Goal: Task Accomplishment & Management: Complete application form

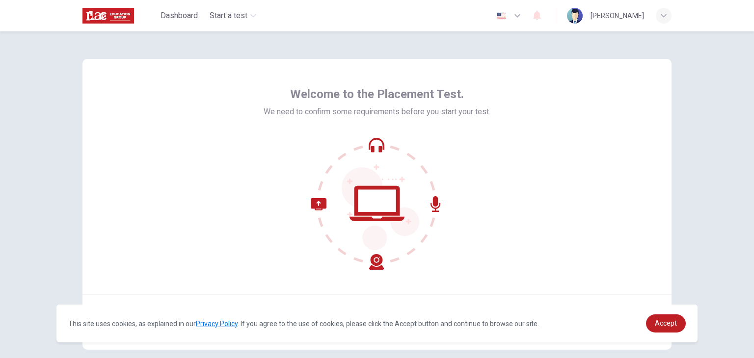
click at [514, 154] on div "Welcome to the Placement Test. We need to confirm some requirements before you …" at bounding box center [376, 177] width 589 height 236
click at [699, 165] on div "Welcome to the Placement Test. We need to confirm some requirements before you …" at bounding box center [377, 194] width 754 height 327
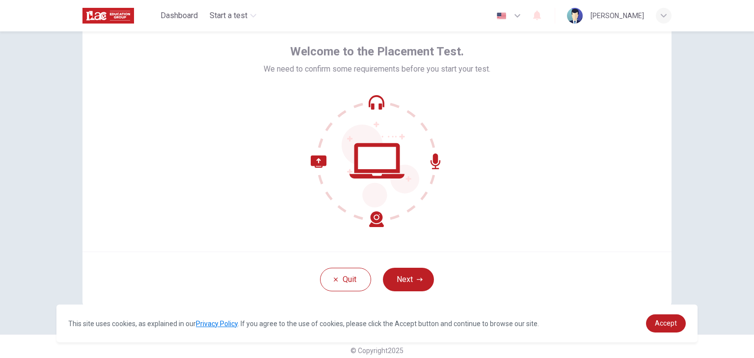
scroll to position [51, 0]
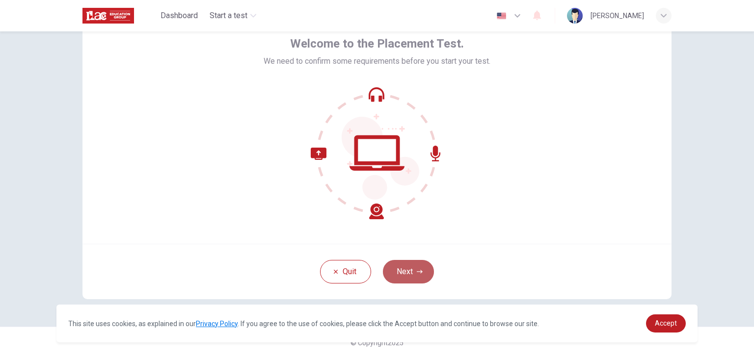
click at [407, 273] on button "Next" at bounding box center [408, 272] width 51 height 24
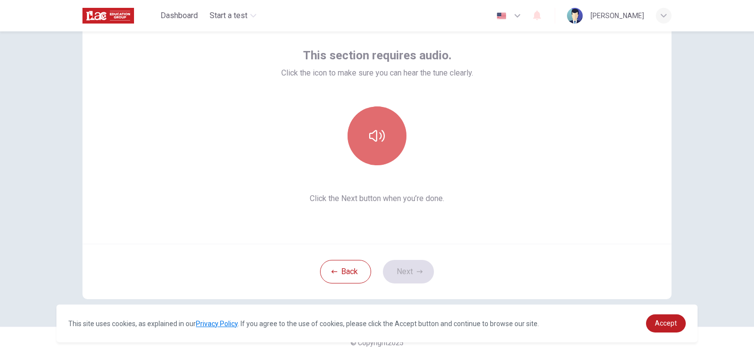
click at [383, 149] on button "button" at bounding box center [377, 136] width 59 height 59
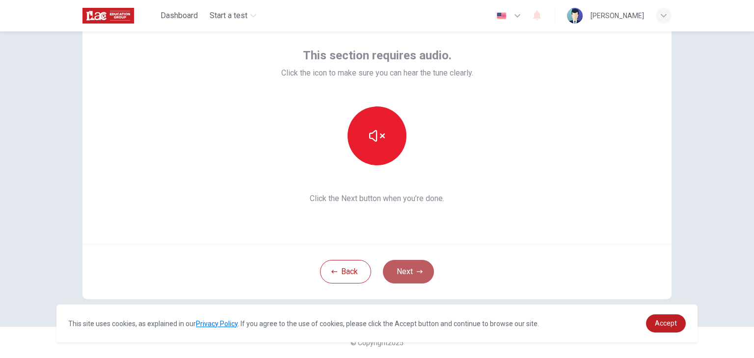
click at [408, 277] on button "Next" at bounding box center [408, 272] width 51 height 24
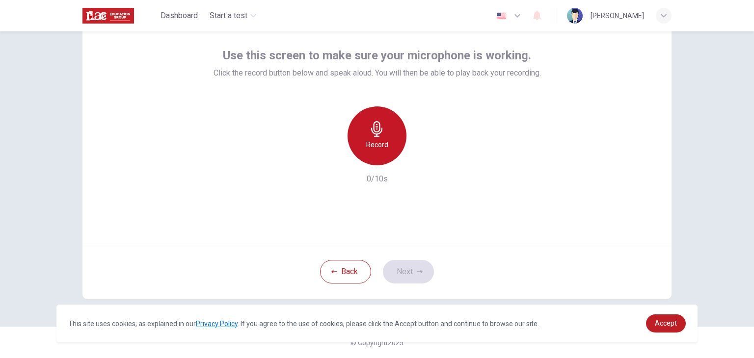
click at [375, 152] on div "Record" at bounding box center [377, 136] width 59 height 59
click at [375, 152] on div "Stop" at bounding box center [377, 136] width 59 height 59
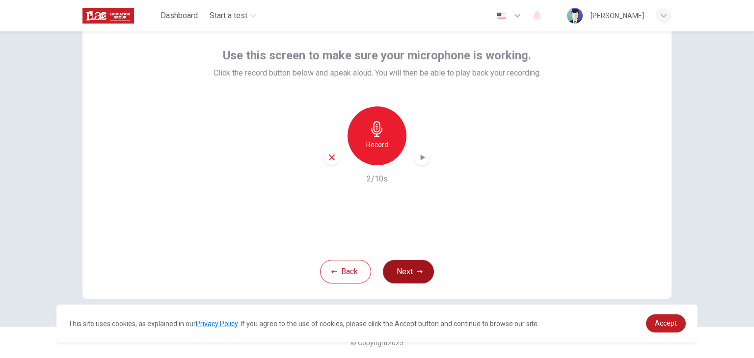
click at [410, 270] on button "Next" at bounding box center [408, 272] width 51 height 24
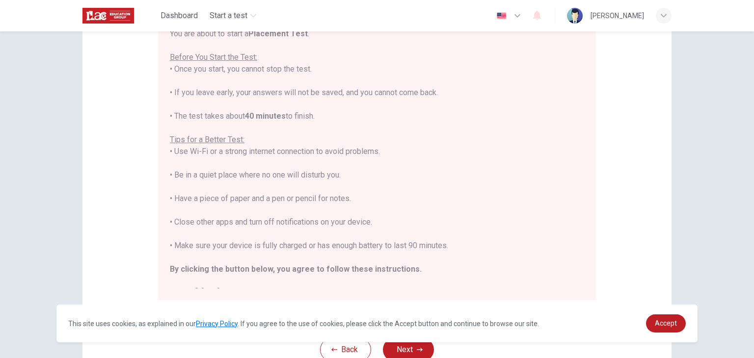
scroll to position [129, 0]
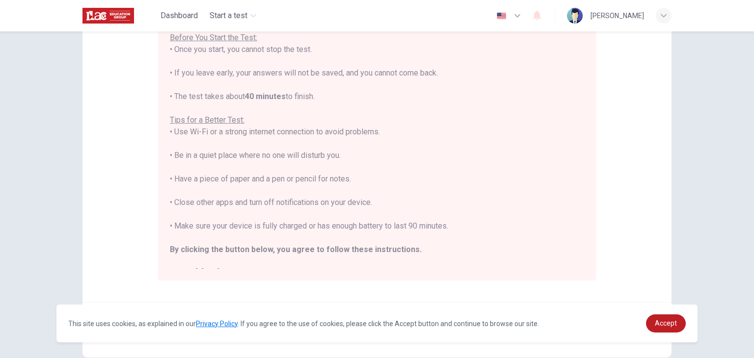
click at [633, 179] on div "Disclaimer: You are about to start a Placement Test . Before You Start the Test…" at bounding box center [376, 116] width 589 height 373
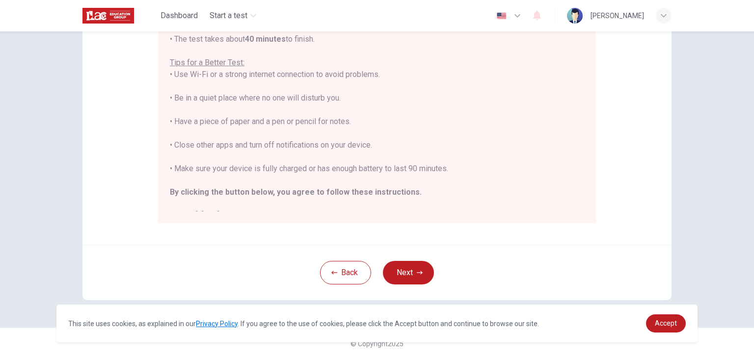
scroll to position [188, 0]
click at [418, 271] on icon "button" at bounding box center [420, 272] width 6 height 6
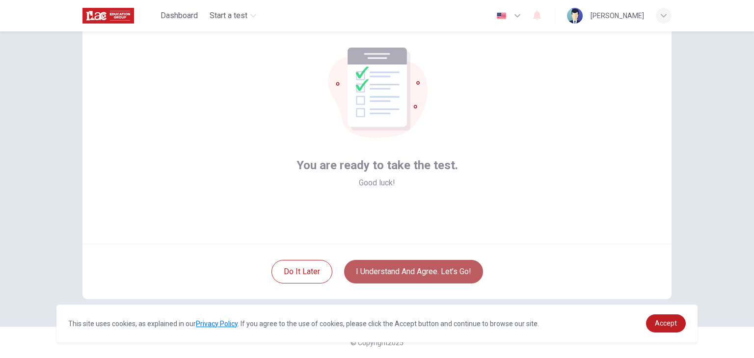
click at [403, 273] on button "I understand and agree. Let’s go!" at bounding box center [413, 272] width 139 height 24
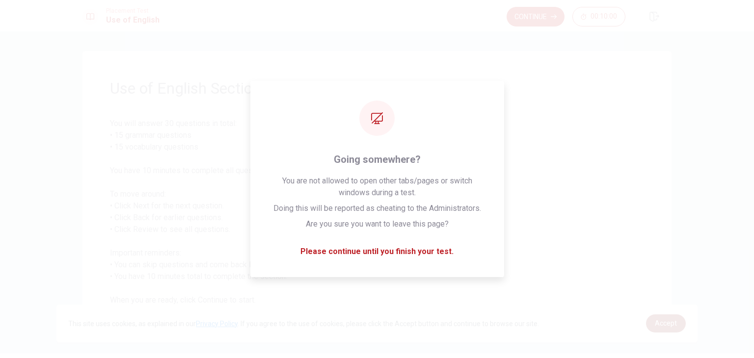
click at [659, 327] on span "Accept" at bounding box center [666, 324] width 22 height 8
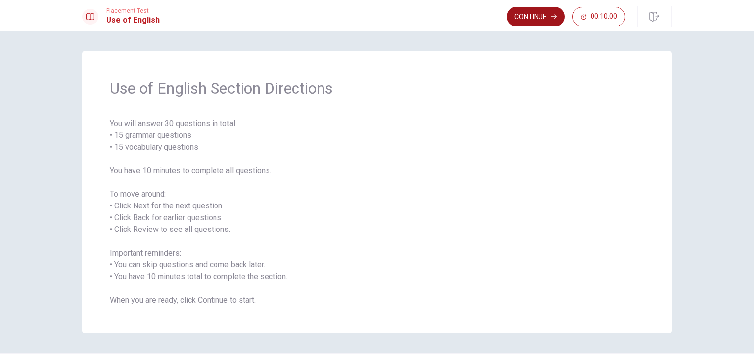
click at [539, 18] on button "Continue" at bounding box center [536, 17] width 58 height 20
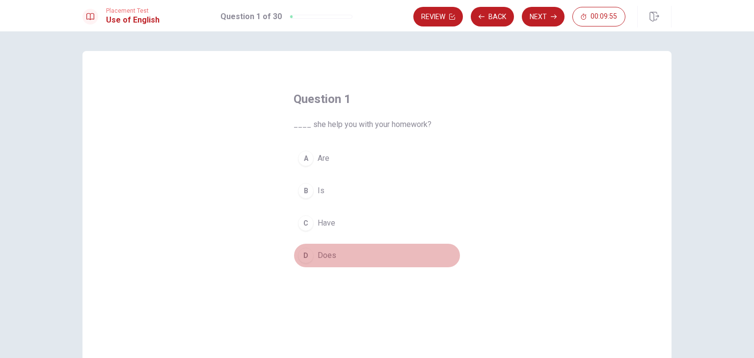
click at [328, 250] on span "Does" at bounding box center [327, 256] width 19 height 12
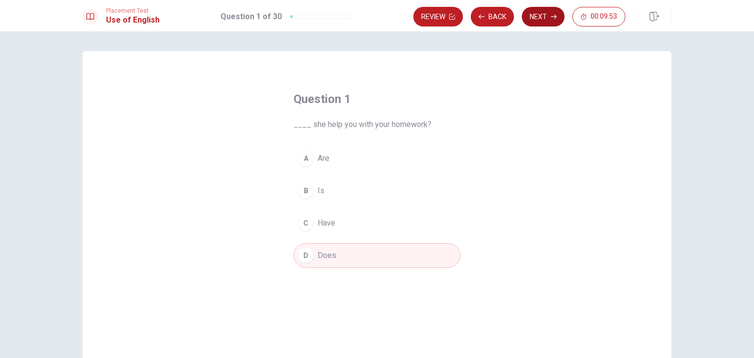
click at [530, 20] on button "Next" at bounding box center [543, 17] width 43 height 20
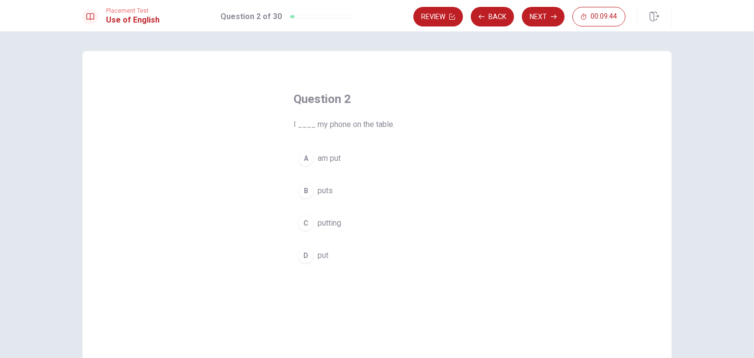
click at [322, 258] on span "put" at bounding box center [323, 256] width 11 height 12
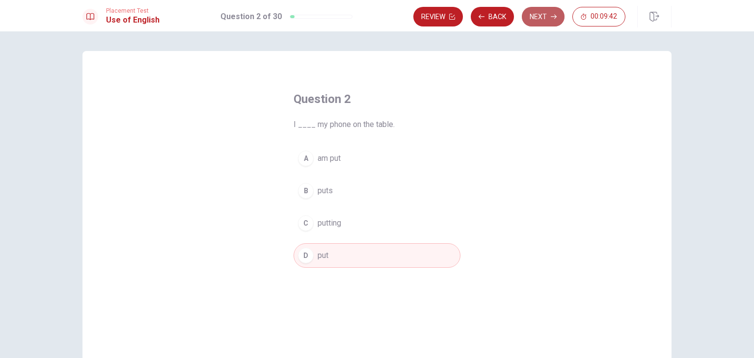
click at [535, 16] on button "Next" at bounding box center [543, 17] width 43 height 20
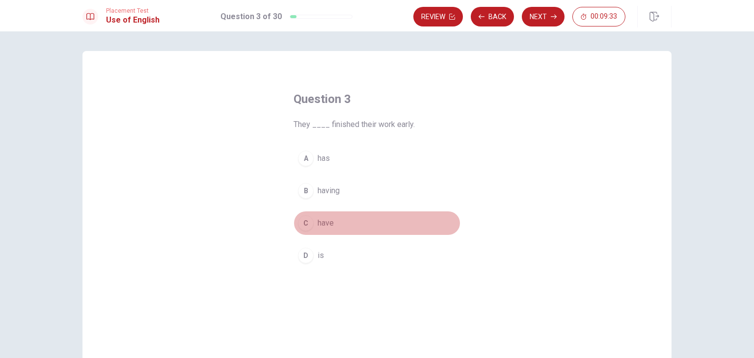
click at [326, 224] on span "have" at bounding box center [326, 224] width 16 height 12
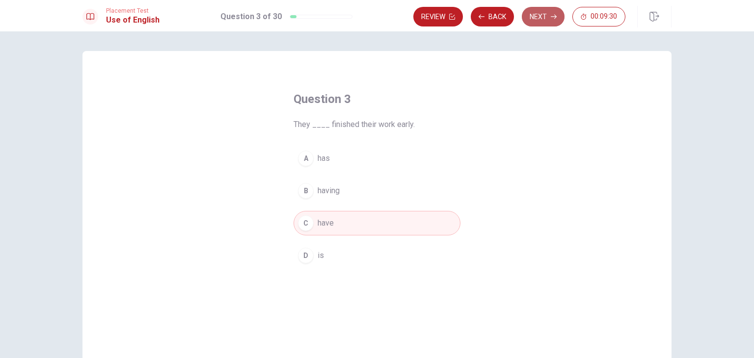
click at [532, 18] on button "Next" at bounding box center [543, 17] width 43 height 20
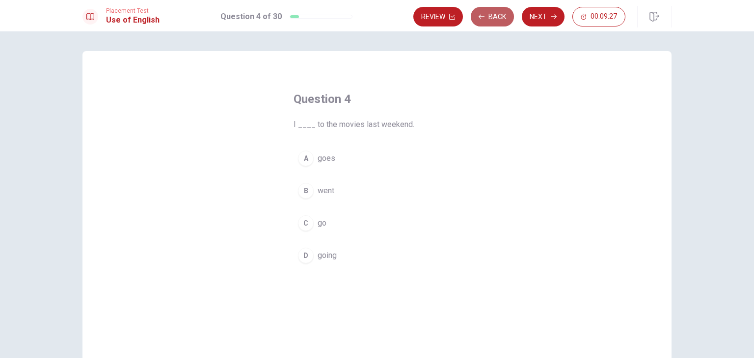
click at [495, 15] on button "Back" at bounding box center [492, 17] width 43 height 20
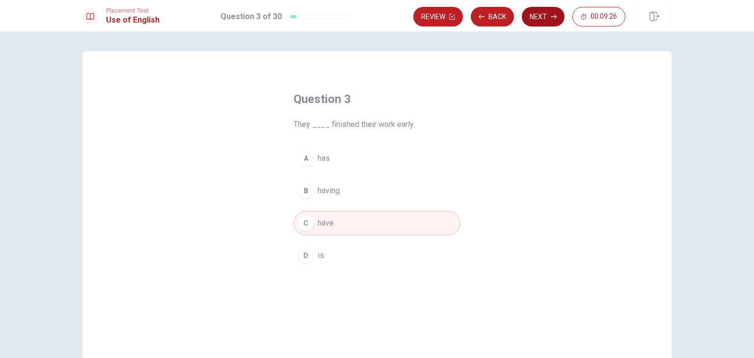
click at [555, 19] on icon "button" at bounding box center [554, 17] width 6 height 6
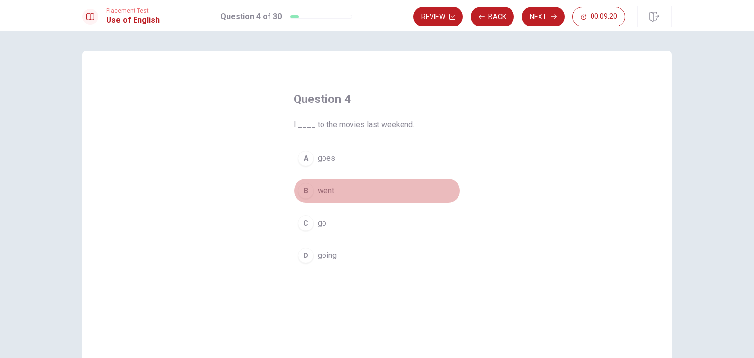
click at [325, 189] on span "went" at bounding box center [326, 191] width 17 height 12
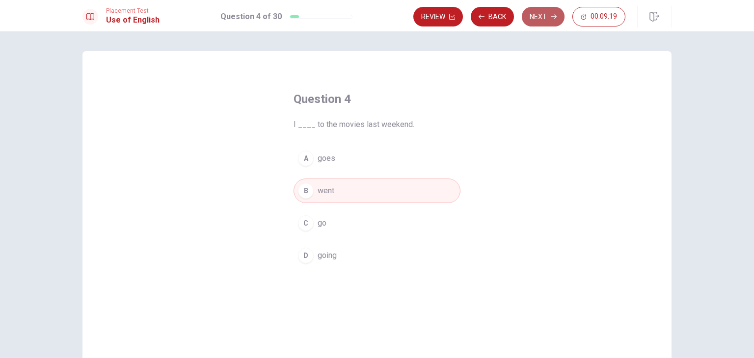
click at [544, 16] on button "Next" at bounding box center [543, 17] width 43 height 20
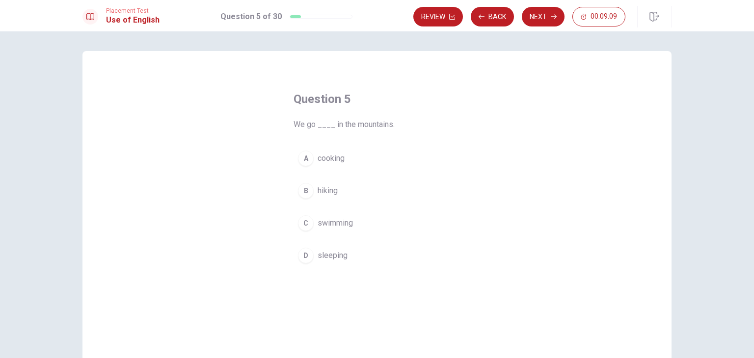
click at [333, 194] on span "hiking" at bounding box center [328, 191] width 20 height 12
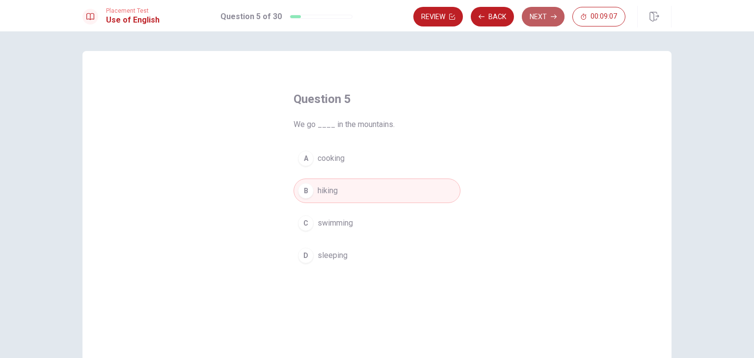
click at [540, 18] on button "Next" at bounding box center [543, 17] width 43 height 20
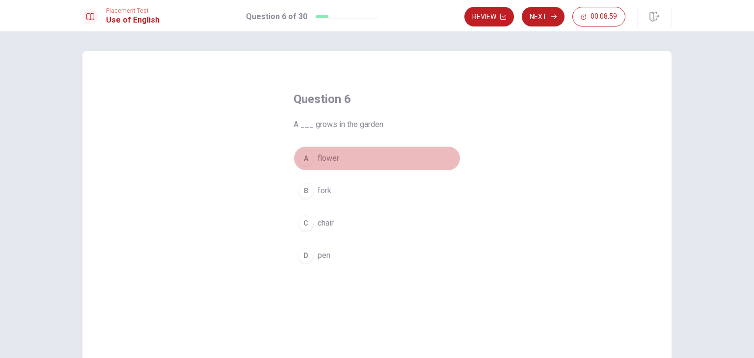
click at [329, 158] on span "flower" at bounding box center [329, 159] width 22 height 12
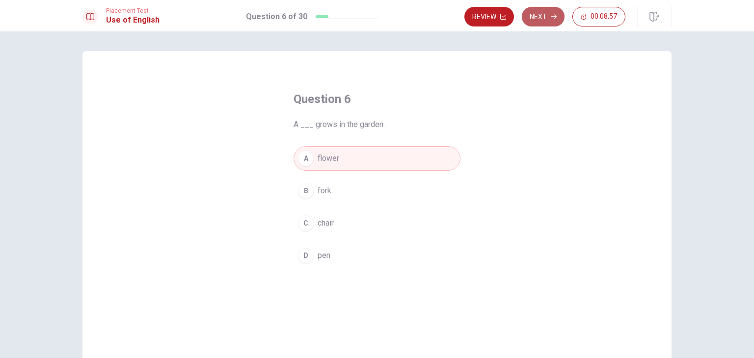
click at [537, 16] on button "Next" at bounding box center [543, 17] width 43 height 20
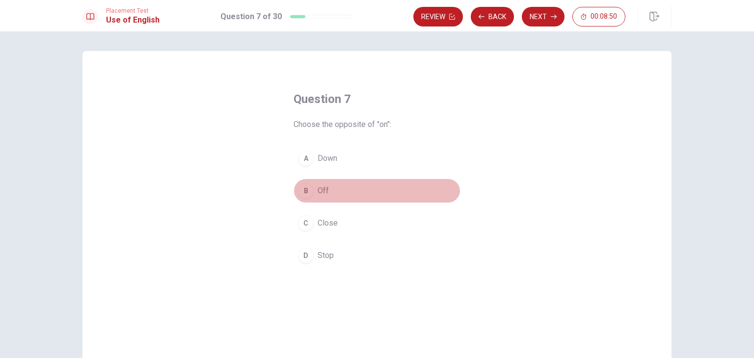
click at [321, 187] on span "Off" at bounding box center [323, 191] width 11 height 12
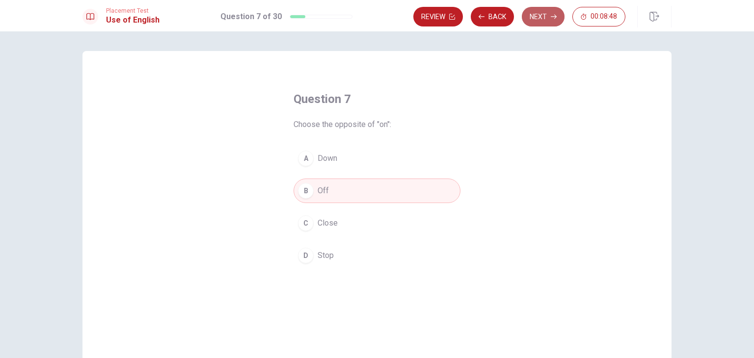
click at [534, 20] on button "Next" at bounding box center [543, 17] width 43 height 20
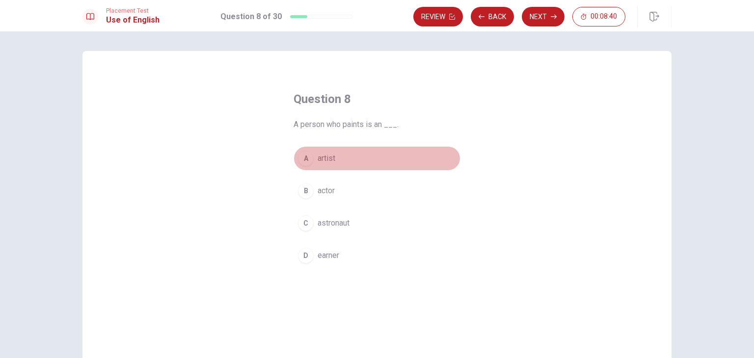
click at [325, 158] on span "artist" at bounding box center [327, 159] width 18 height 12
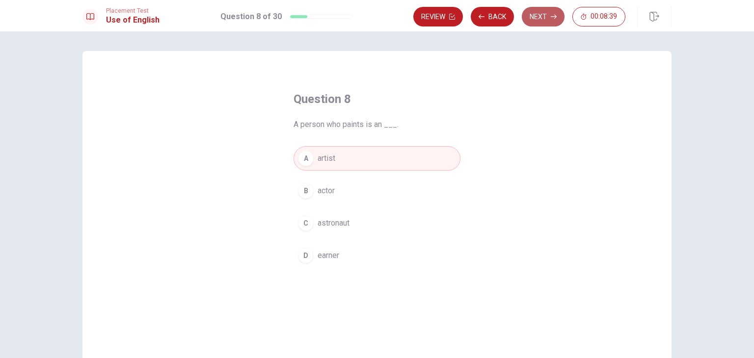
click at [541, 20] on button "Next" at bounding box center [543, 17] width 43 height 20
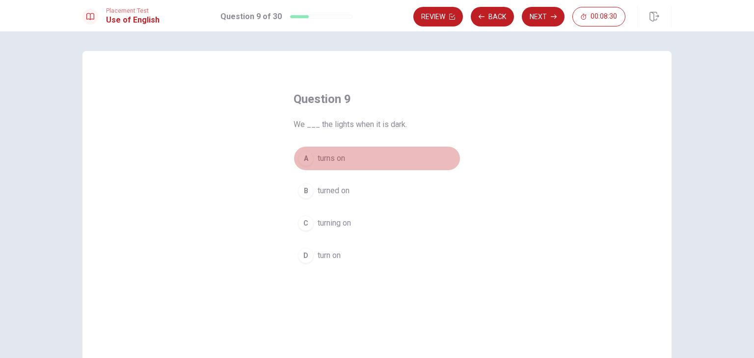
click at [333, 158] on span "turns on" at bounding box center [331, 159] width 27 height 12
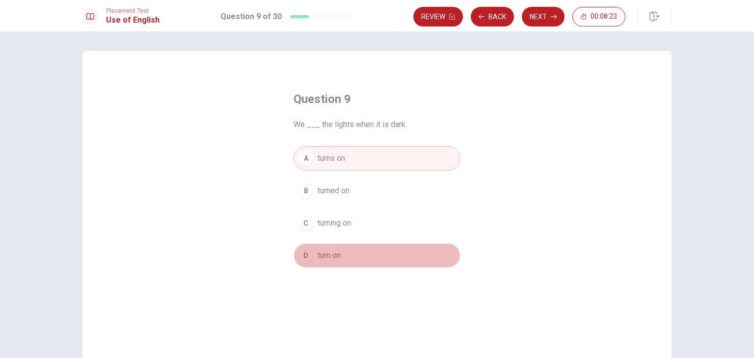
click at [331, 255] on span "turn on" at bounding box center [329, 256] width 23 height 12
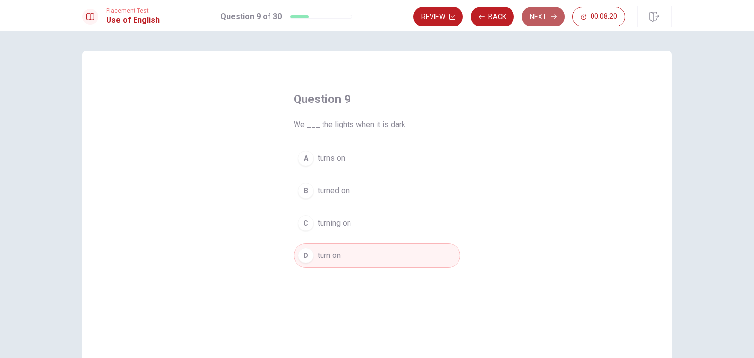
click at [544, 20] on button "Next" at bounding box center [543, 17] width 43 height 20
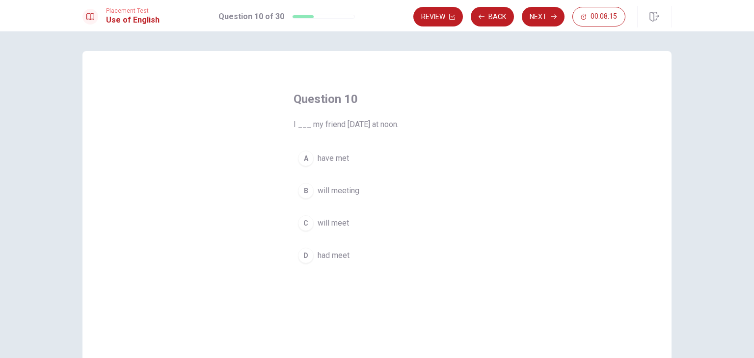
click at [336, 222] on span "will meet" at bounding box center [333, 224] width 31 height 12
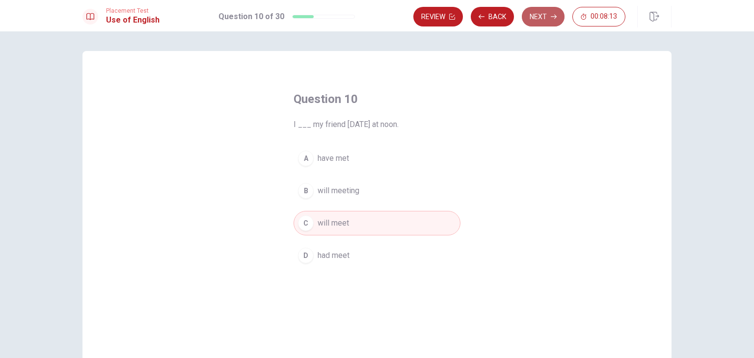
click at [531, 20] on button "Next" at bounding box center [543, 17] width 43 height 20
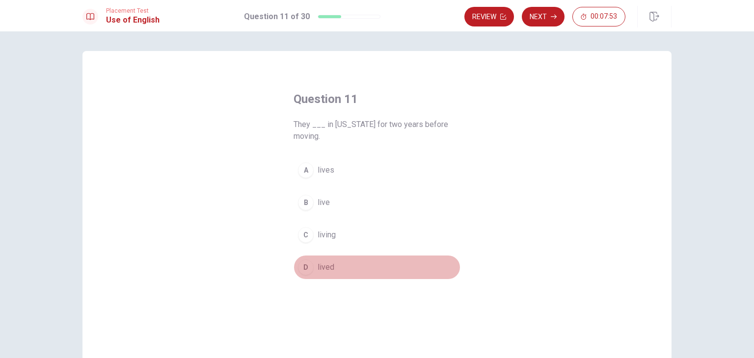
click at [322, 268] on span "lived" at bounding box center [326, 268] width 17 height 12
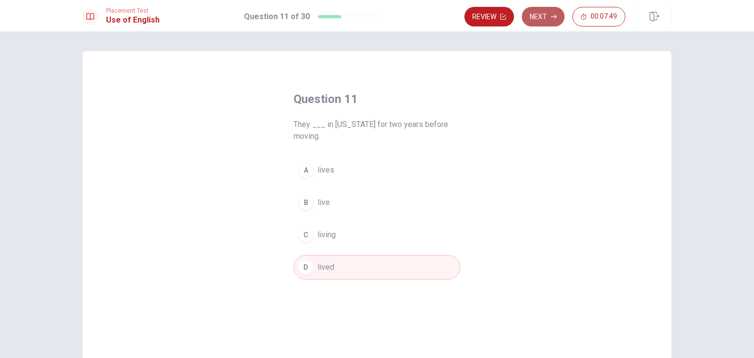
click at [544, 14] on button "Next" at bounding box center [543, 17] width 43 height 20
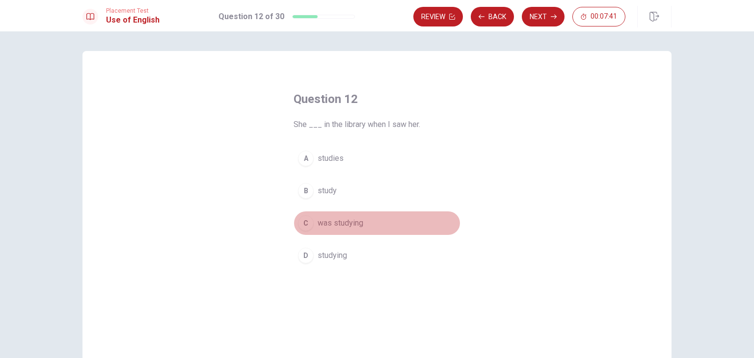
click at [349, 227] on span "was studying" at bounding box center [341, 224] width 46 height 12
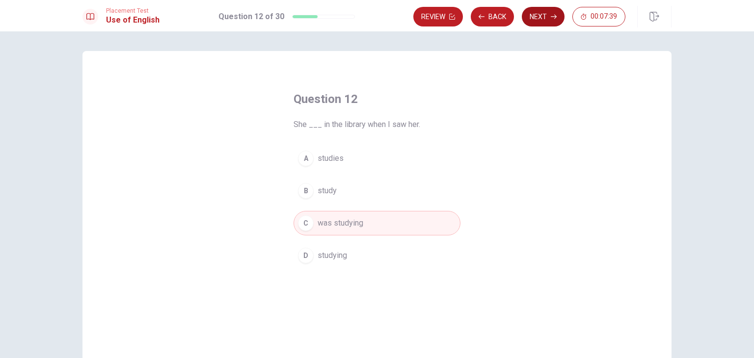
click at [545, 19] on button "Next" at bounding box center [543, 17] width 43 height 20
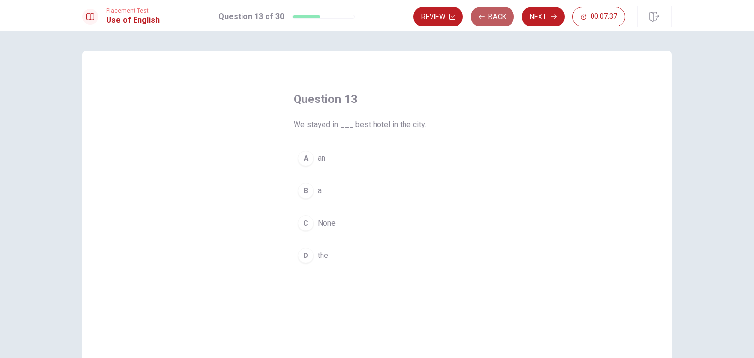
click at [502, 15] on button "Back" at bounding box center [492, 17] width 43 height 20
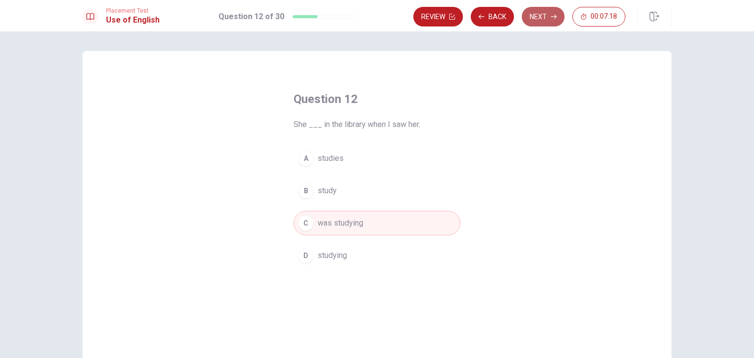
click at [536, 20] on button "Next" at bounding box center [543, 17] width 43 height 20
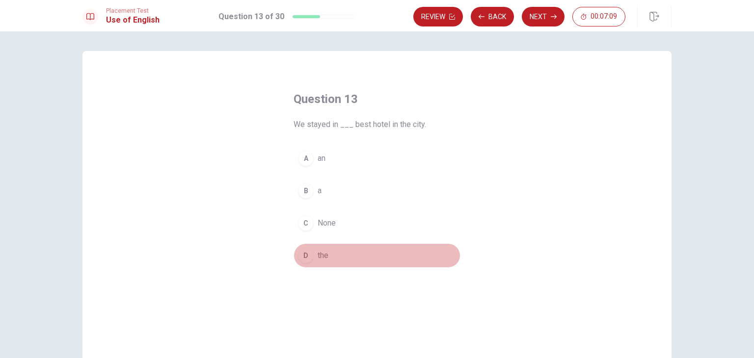
click at [318, 254] on span "the" at bounding box center [323, 256] width 11 height 12
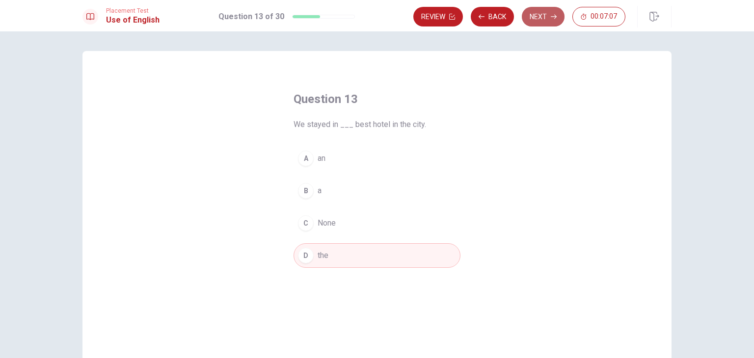
click at [538, 17] on button "Next" at bounding box center [543, 17] width 43 height 20
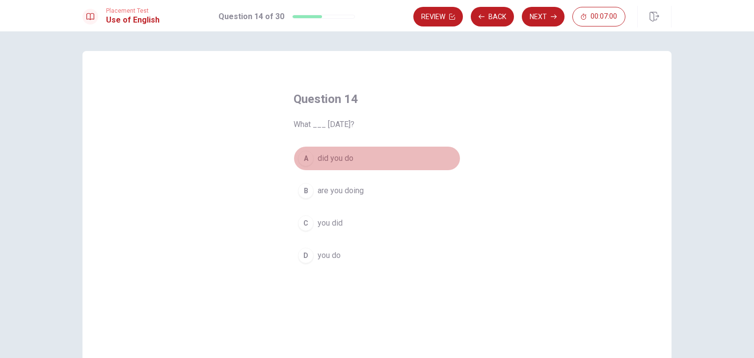
click at [337, 158] on span "did you do" at bounding box center [336, 159] width 36 height 12
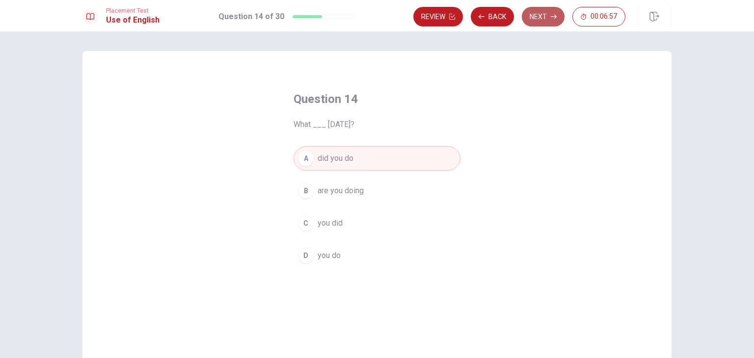
click at [548, 12] on button "Next" at bounding box center [543, 17] width 43 height 20
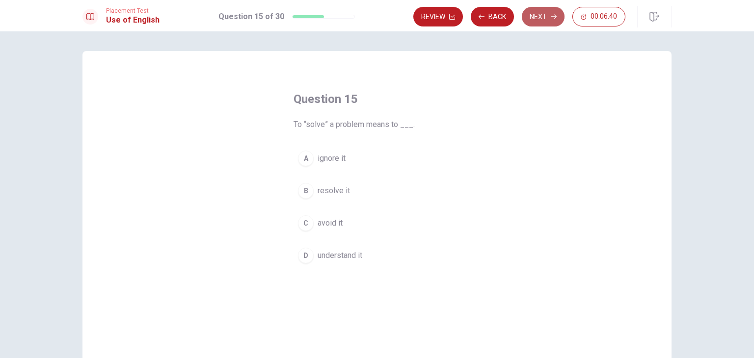
click at [536, 19] on button "Next" at bounding box center [543, 17] width 43 height 20
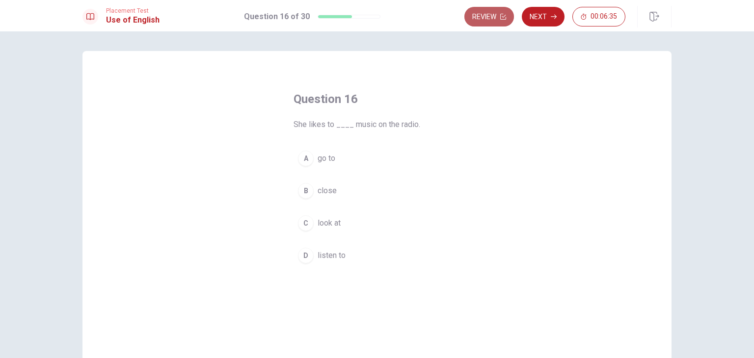
click at [495, 14] on button "Review" at bounding box center [490, 17] width 50 height 20
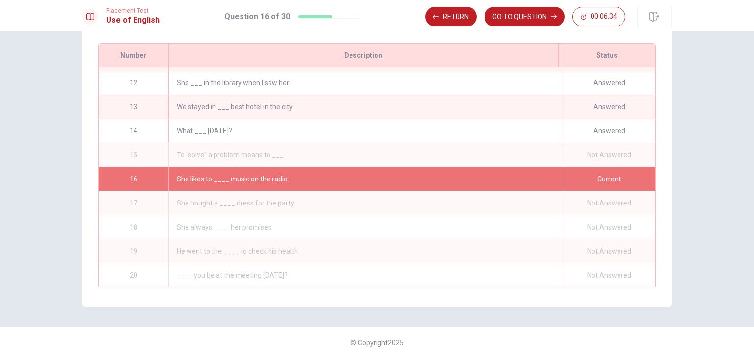
scroll to position [264, 0]
click at [516, 18] on button "GO TO QUESTION" at bounding box center [525, 17] width 80 height 20
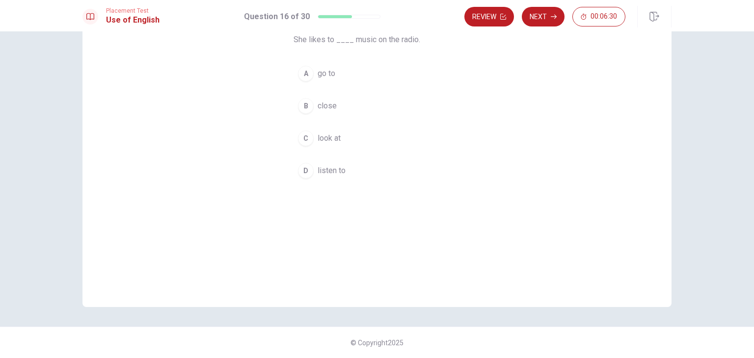
scroll to position [85, 0]
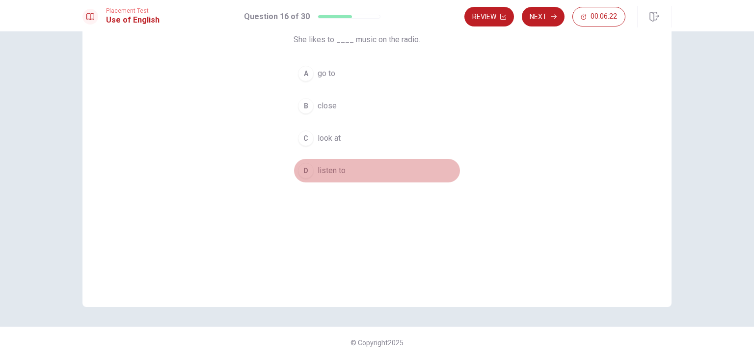
click at [330, 169] on span "listen to" at bounding box center [332, 171] width 28 height 12
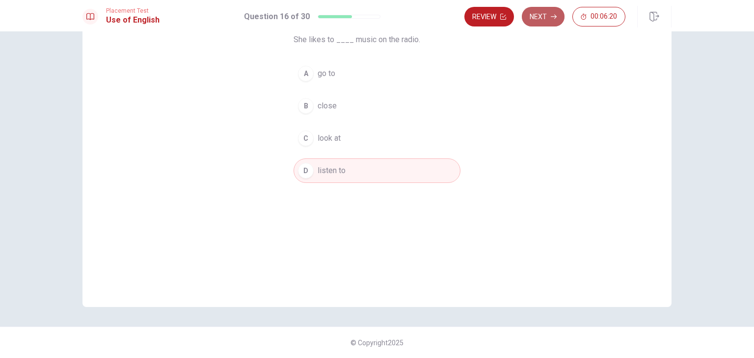
click at [544, 13] on button "Next" at bounding box center [543, 17] width 43 height 20
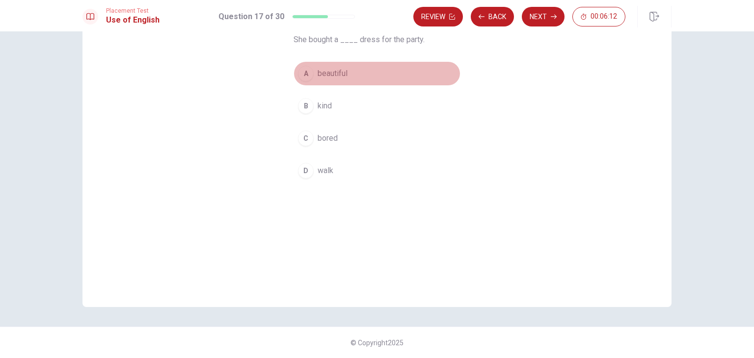
click at [309, 73] on div "A" at bounding box center [306, 74] width 16 height 16
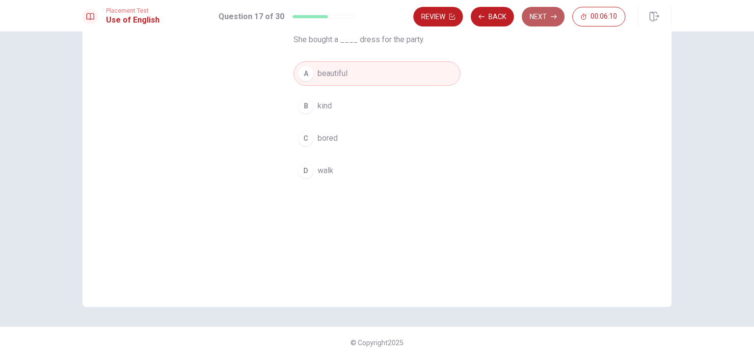
click at [526, 19] on button "Next" at bounding box center [543, 17] width 43 height 20
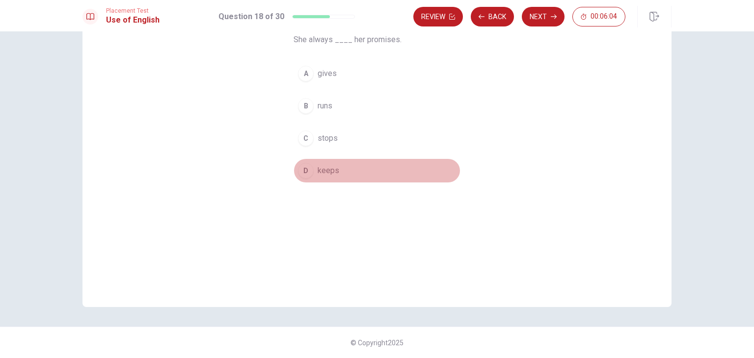
click at [334, 173] on span "keeps" at bounding box center [329, 171] width 22 height 12
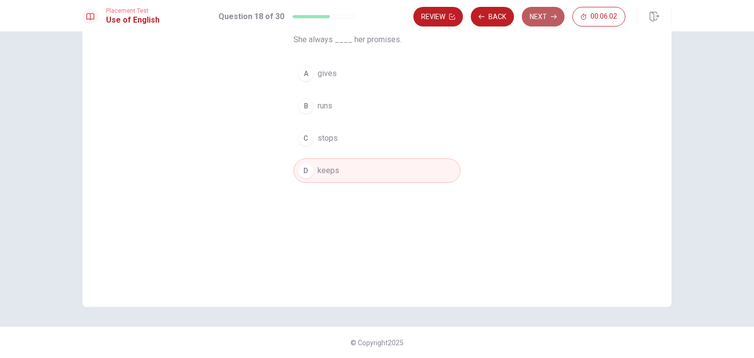
click at [540, 18] on button "Next" at bounding box center [543, 17] width 43 height 20
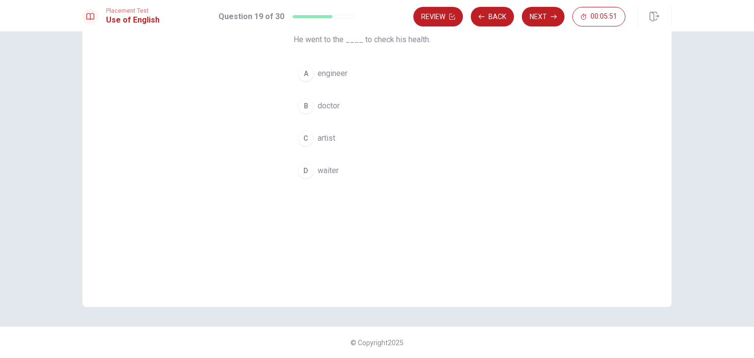
click at [329, 92] on div "A engineer B doctor C artist [PERSON_NAME]" at bounding box center [377, 122] width 167 height 122
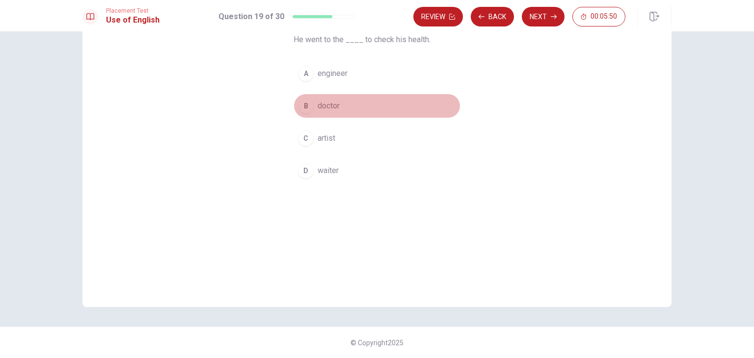
click at [325, 106] on span "doctor" at bounding box center [329, 106] width 22 height 12
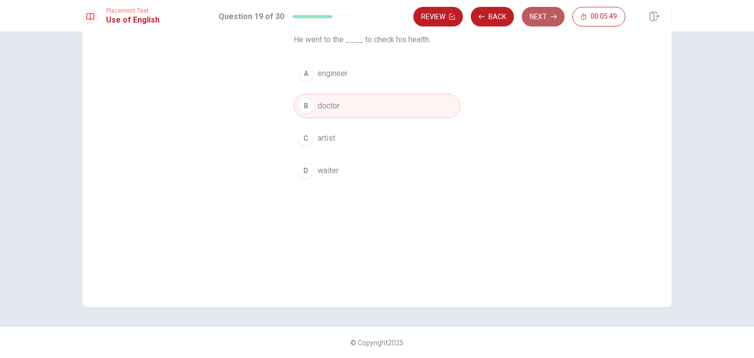
click at [537, 18] on button "Next" at bounding box center [543, 17] width 43 height 20
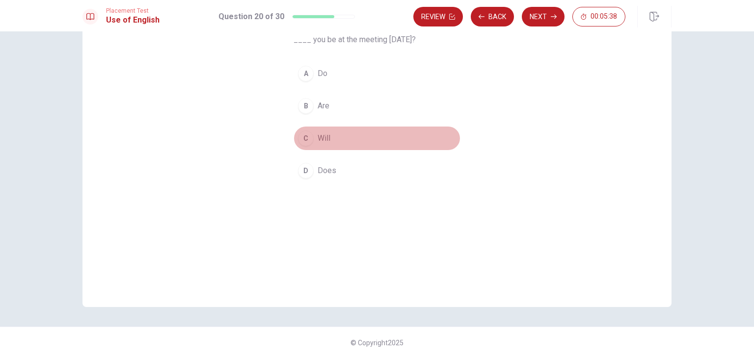
click at [325, 138] on span "Will" at bounding box center [324, 139] width 13 height 12
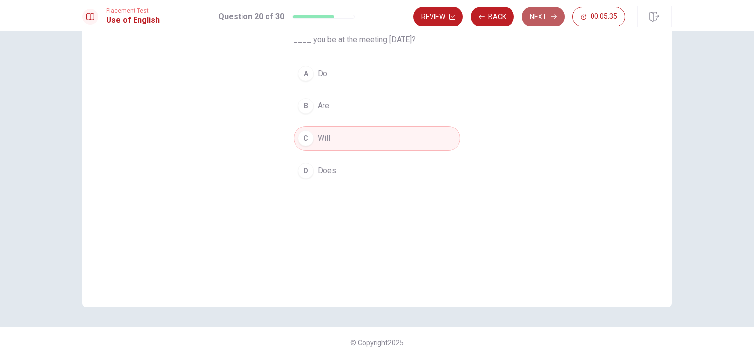
click at [542, 15] on button "Next" at bounding box center [543, 17] width 43 height 20
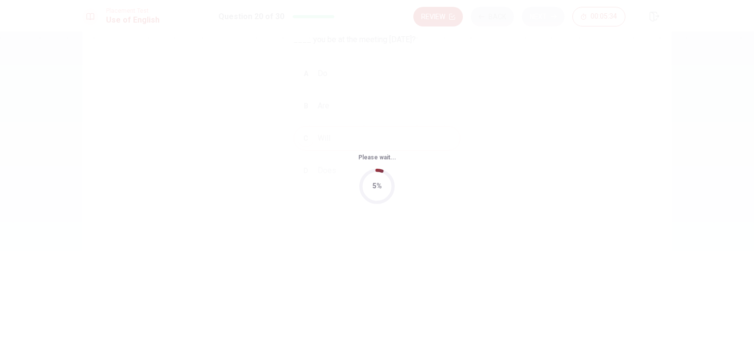
scroll to position [0, 0]
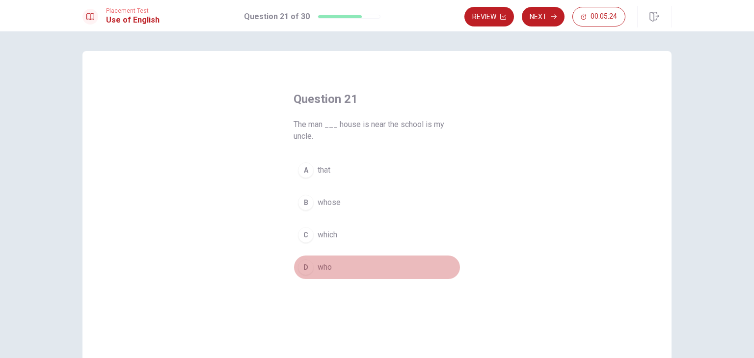
click at [322, 271] on span "who" at bounding box center [325, 268] width 14 height 12
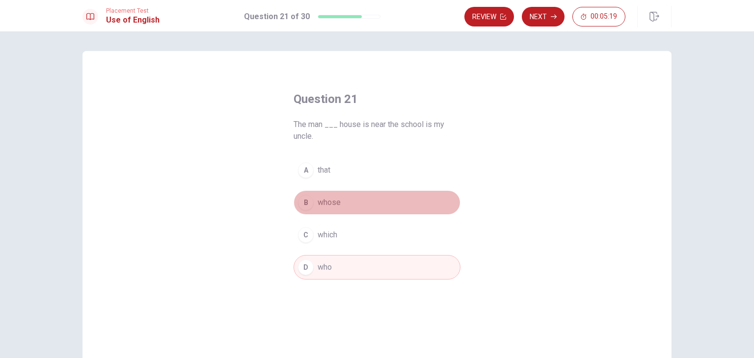
click at [327, 208] on span "whose" at bounding box center [329, 203] width 23 height 12
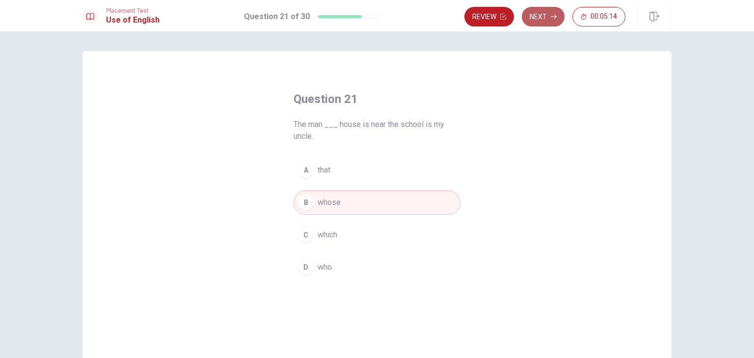
click at [542, 14] on button "Next" at bounding box center [543, 17] width 43 height 20
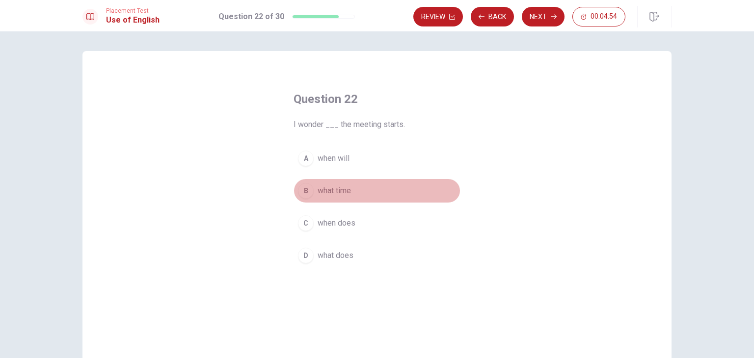
click at [345, 193] on span "what time" at bounding box center [334, 191] width 33 height 12
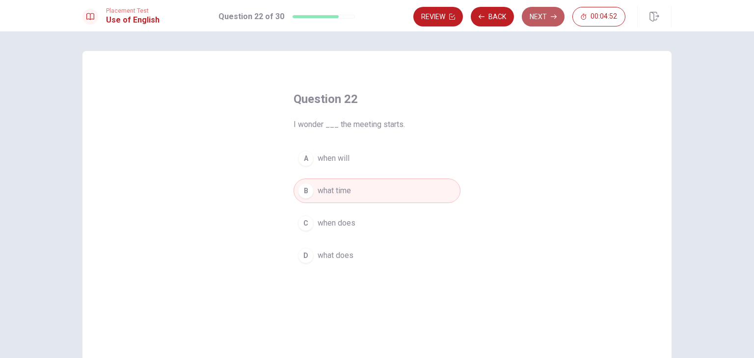
click at [554, 22] on button "Next" at bounding box center [543, 17] width 43 height 20
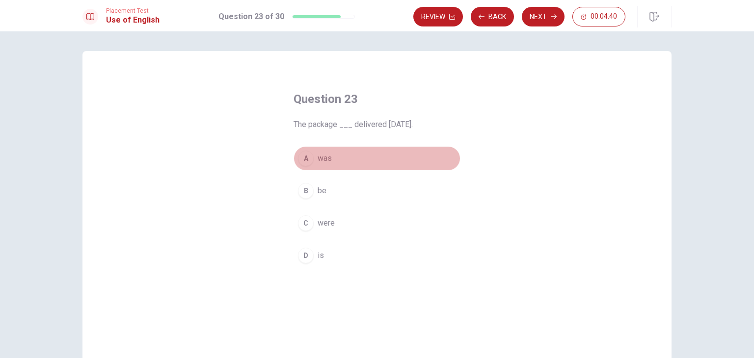
click at [326, 160] on span "was" at bounding box center [325, 159] width 14 height 12
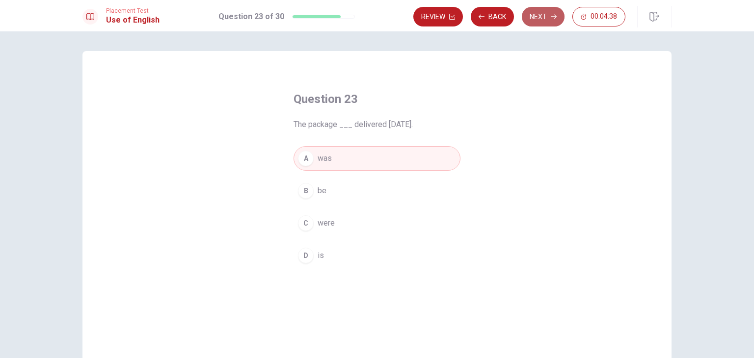
click at [546, 14] on button "Next" at bounding box center [543, 17] width 43 height 20
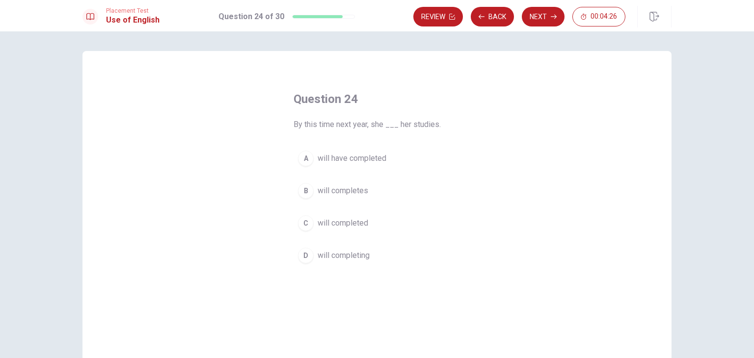
click at [346, 164] on button "A will have completed" at bounding box center [377, 158] width 167 height 25
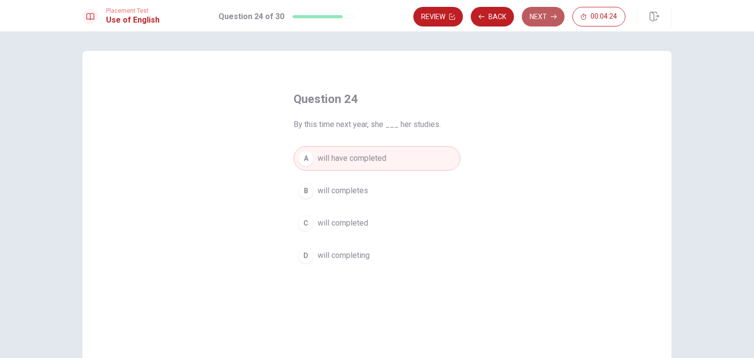
click at [540, 14] on button "Next" at bounding box center [543, 17] width 43 height 20
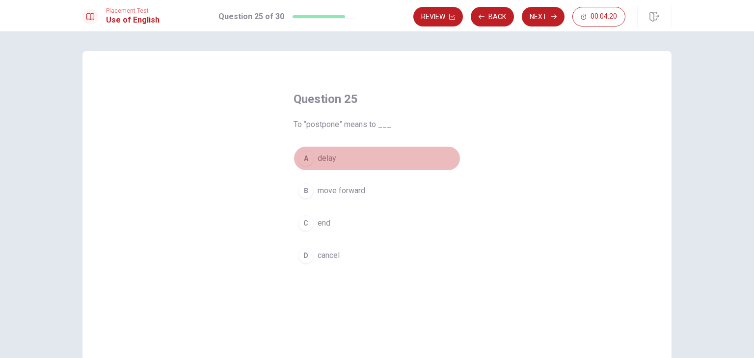
click at [327, 159] on span "delay" at bounding box center [327, 159] width 19 height 12
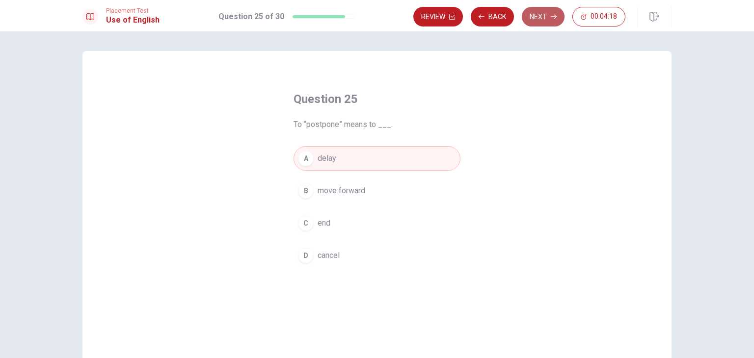
click at [540, 14] on button "Next" at bounding box center [543, 17] width 43 height 20
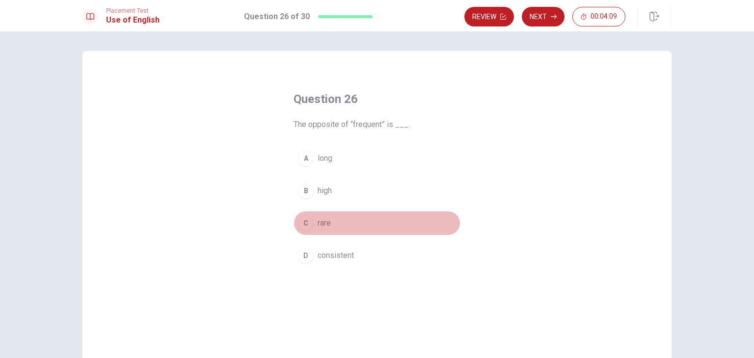
click at [327, 222] on span "rare" at bounding box center [324, 224] width 13 height 12
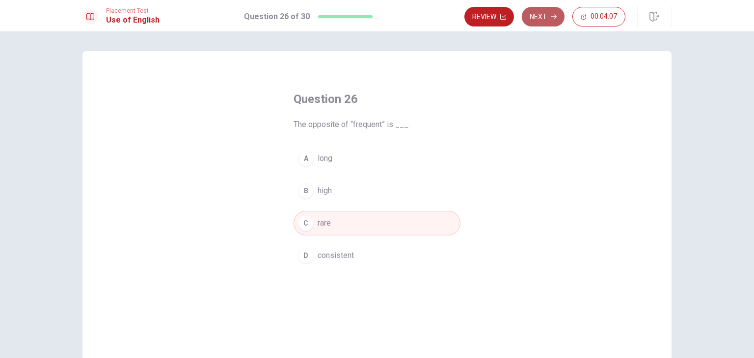
click at [540, 15] on button "Next" at bounding box center [543, 17] width 43 height 20
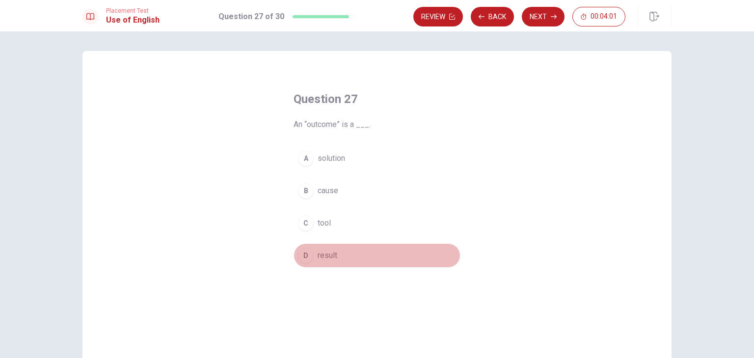
click at [314, 258] on button "D result" at bounding box center [377, 256] width 167 height 25
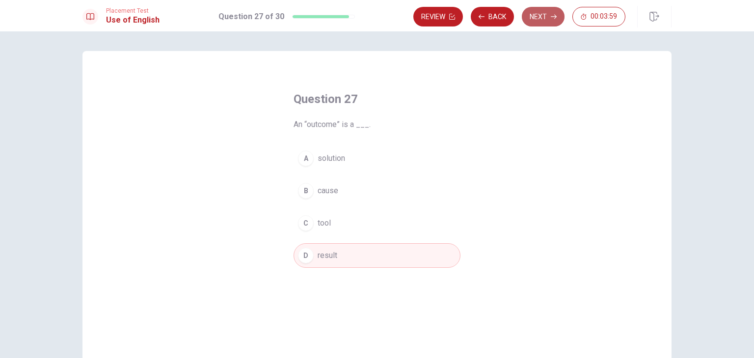
click at [533, 18] on button "Next" at bounding box center [543, 17] width 43 height 20
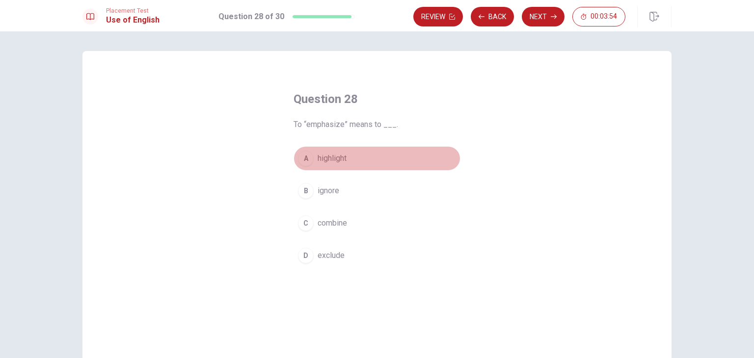
click at [341, 163] on span "highlight" at bounding box center [332, 159] width 29 height 12
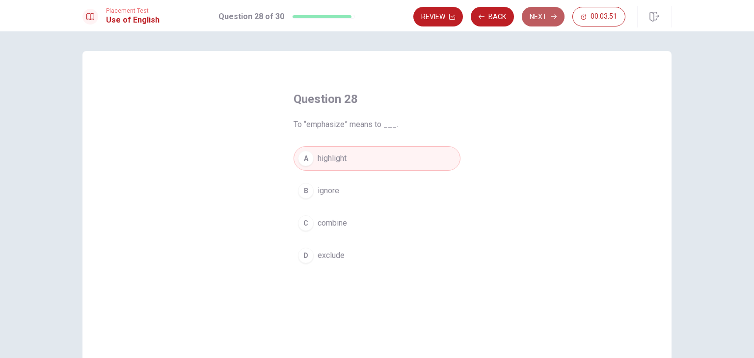
click at [550, 20] on button "Next" at bounding box center [543, 17] width 43 height 20
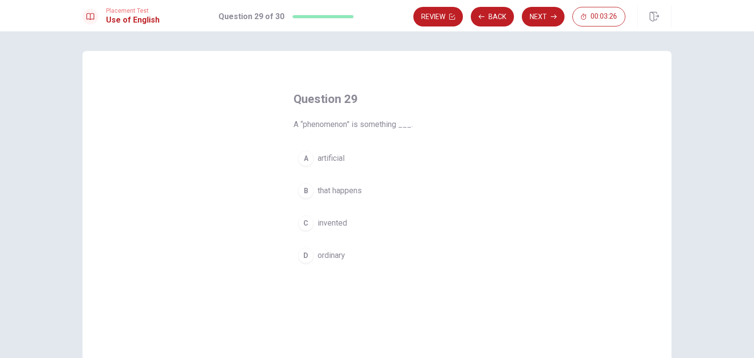
click at [332, 192] on span "that happens" at bounding box center [340, 191] width 44 height 12
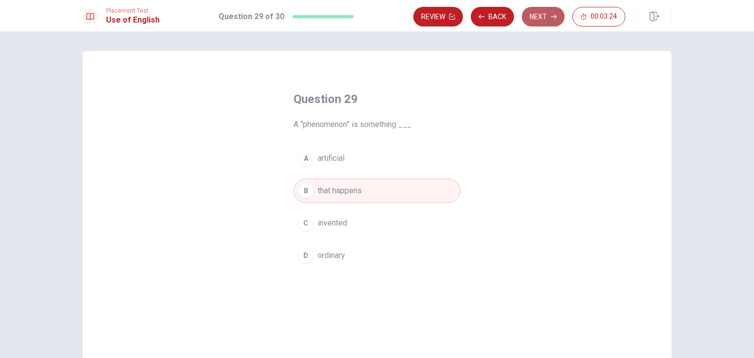
click at [541, 16] on button "Next" at bounding box center [543, 17] width 43 height 20
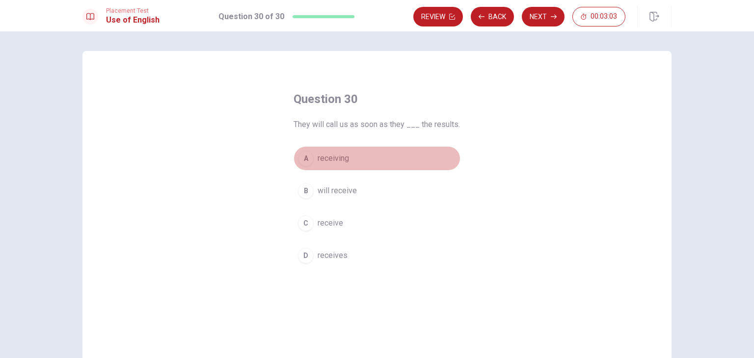
click at [378, 152] on button "A receiving" at bounding box center [377, 158] width 167 height 25
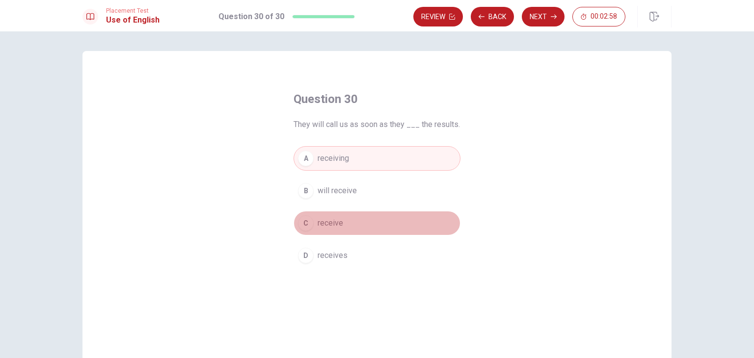
click at [339, 224] on span "receive" at bounding box center [331, 224] width 26 height 12
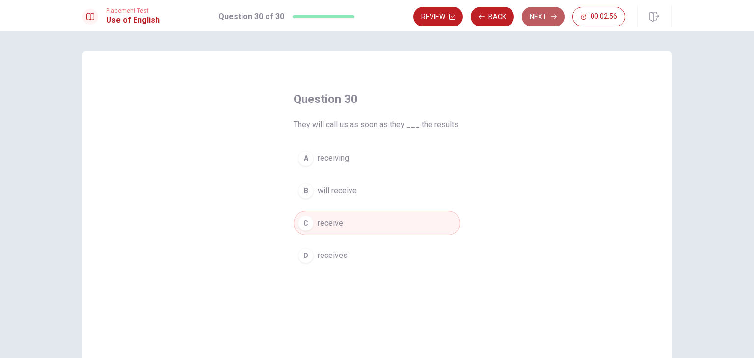
click at [540, 14] on button "Next" at bounding box center [543, 17] width 43 height 20
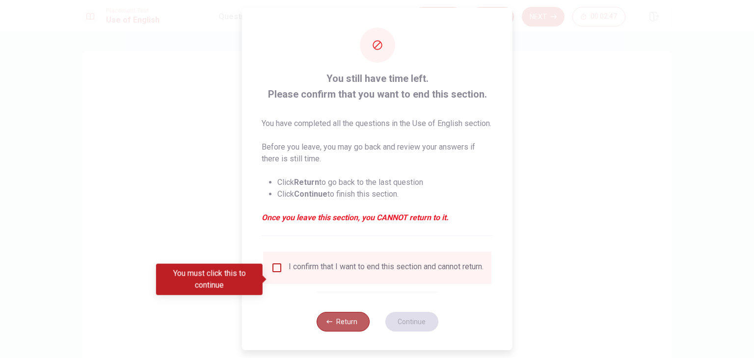
click at [338, 332] on button "Return" at bounding box center [342, 322] width 53 height 20
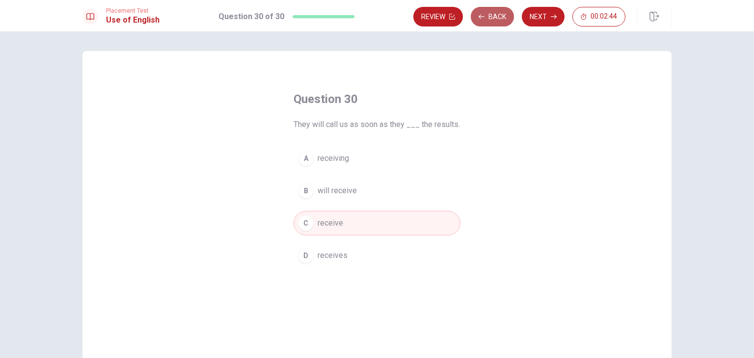
click at [487, 18] on button "Back" at bounding box center [492, 17] width 43 height 20
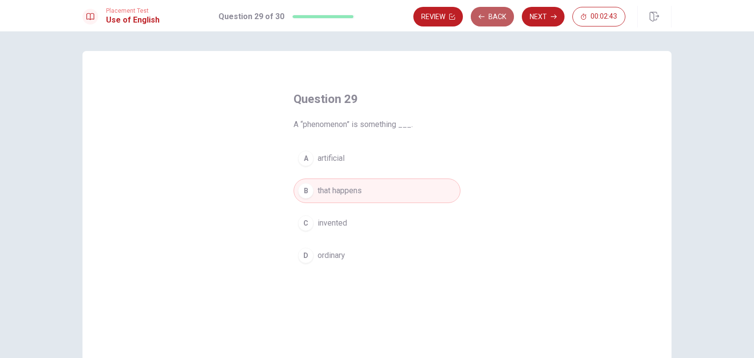
click at [487, 18] on button "Back" at bounding box center [492, 17] width 43 height 20
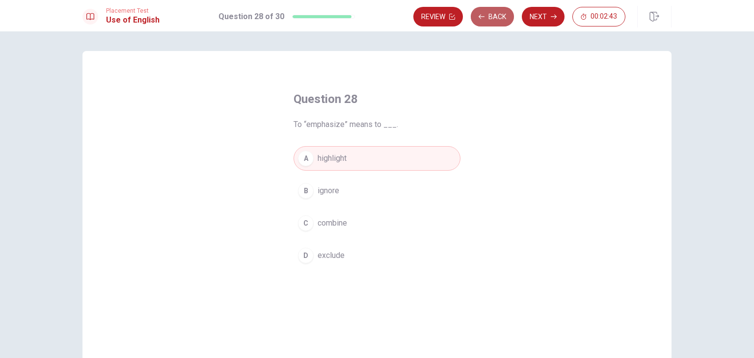
click at [487, 18] on button "Back" at bounding box center [492, 17] width 43 height 20
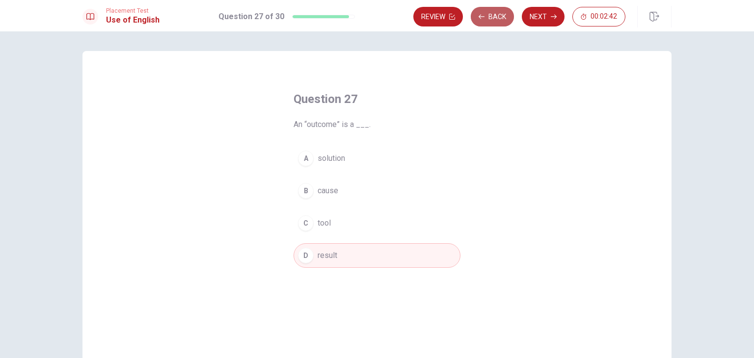
click at [487, 18] on button "Back" at bounding box center [492, 17] width 43 height 20
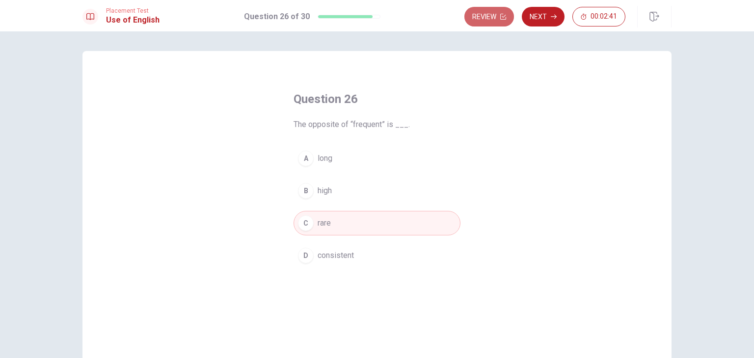
click at [487, 18] on button "Review" at bounding box center [490, 17] width 50 height 20
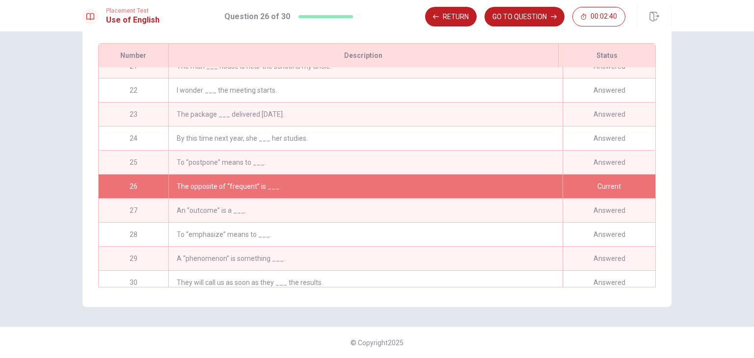
scroll to position [503, 0]
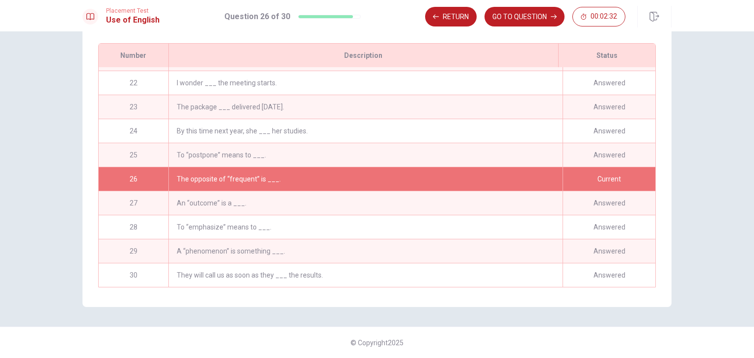
click at [299, 152] on div "To “postpone” means to ___." at bounding box center [365, 155] width 394 height 24
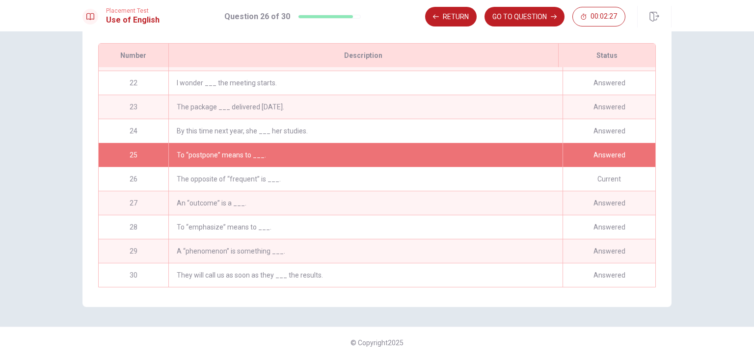
click at [450, 178] on div "The opposite of “frequent” is ___." at bounding box center [365, 179] width 394 height 24
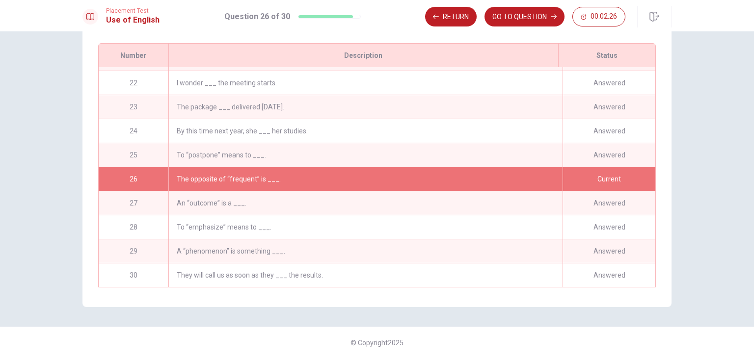
click at [450, 178] on div "The opposite of “frequent” is ___." at bounding box center [365, 179] width 394 height 24
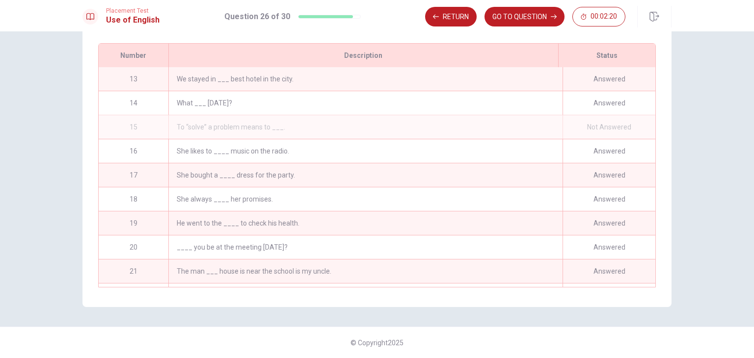
scroll to position [268, 0]
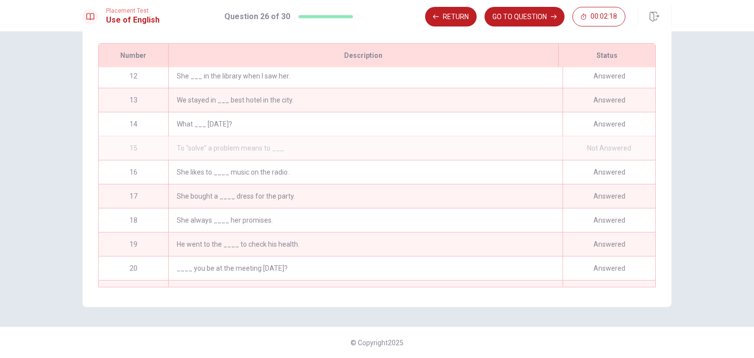
click at [528, 146] on div "To “solve” a problem means to ___." at bounding box center [365, 149] width 394 height 24
click at [195, 149] on div "To “solve” a problem means to ___." at bounding box center [365, 149] width 394 height 24
click at [450, 18] on button "Return" at bounding box center [451, 17] width 52 height 20
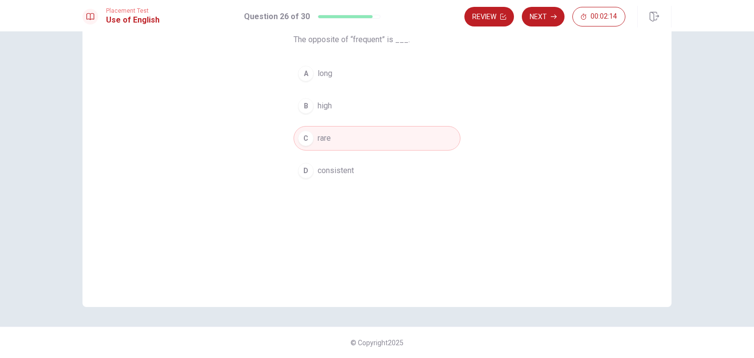
scroll to position [85, 0]
click at [547, 15] on button "Next" at bounding box center [543, 17] width 43 height 20
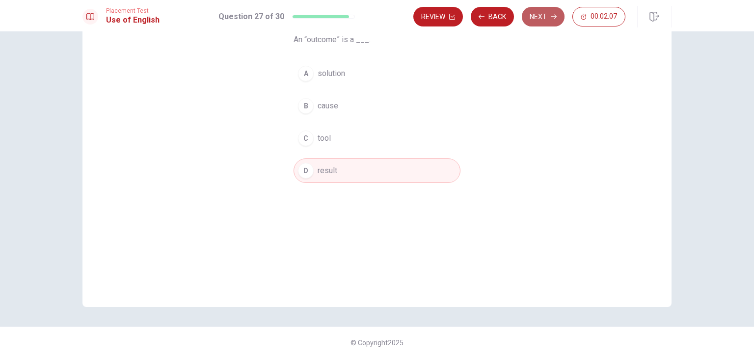
click at [547, 15] on button "Next" at bounding box center [543, 17] width 43 height 20
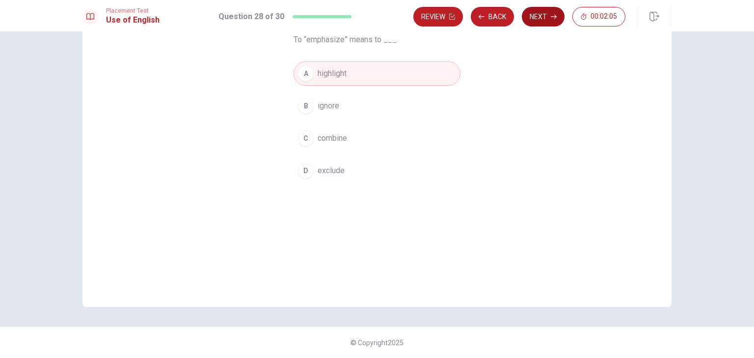
click at [547, 15] on div "Review Back Next 00:02:05" at bounding box center [519, 17] width 212 height 20
click at [547, 15] on button "Next" at bounding box center [543, 17] width 43 height 20
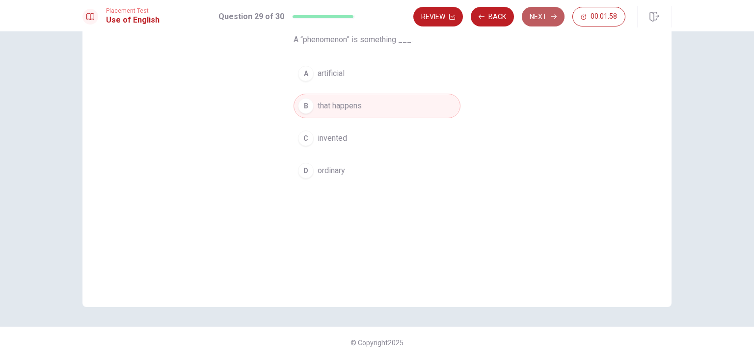
click at [544, 16] on button "Next" at bounding box center [543, 17] width 43 height 20
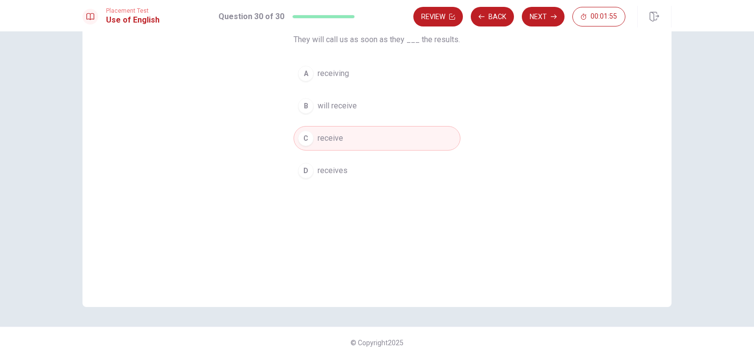
click at [691, 116] on div "Question 30 They will call us as soon as they ___ the results. A receiving B wi…" at bounding box center [377, 194] width 754 height 327
click at [537, 16] on button "Next" at bounding box center [543, 17] width 43 height 20
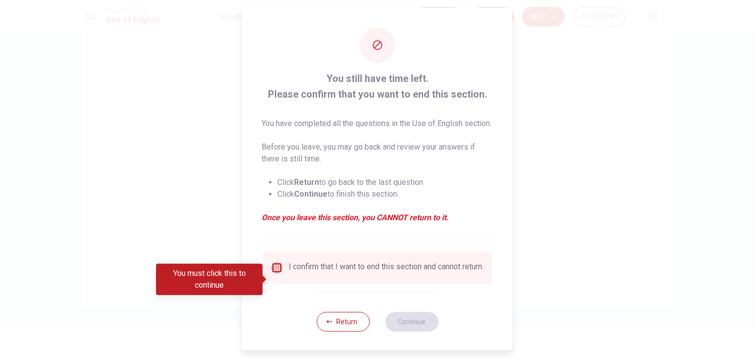
click at [278, 274] on input "You must click this to continue" at bounding box center [277, 268] width 12 height 12
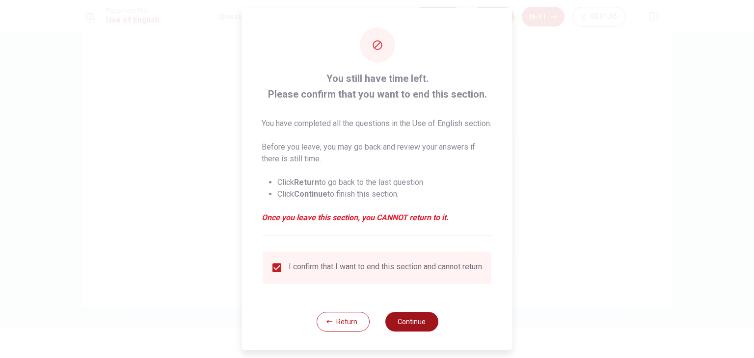
click at [408, 332] on button "Continue" at bounding box center [411, 322] width 53 height 20
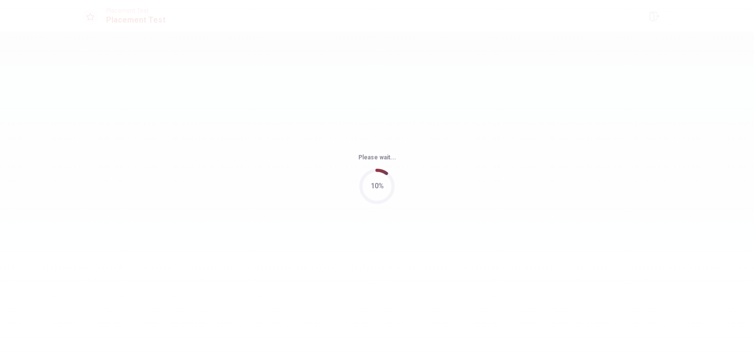
scroll to position [0, 0]
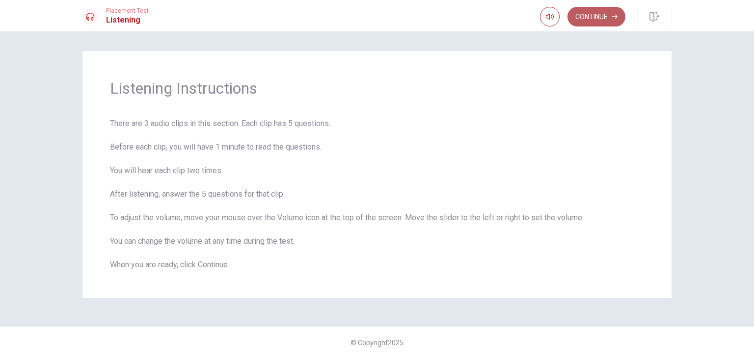
click at [594, 14] on button "Continue" at bounding box center [597, 17] width 58 height 20
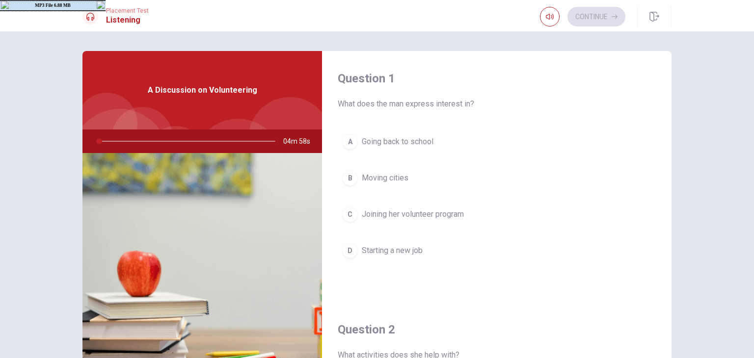
click at [707, 92] on div "Question 1 What does the man express interest in? A Going back to school B Movi…" at bounding box center [377, 194] width 754 height 327
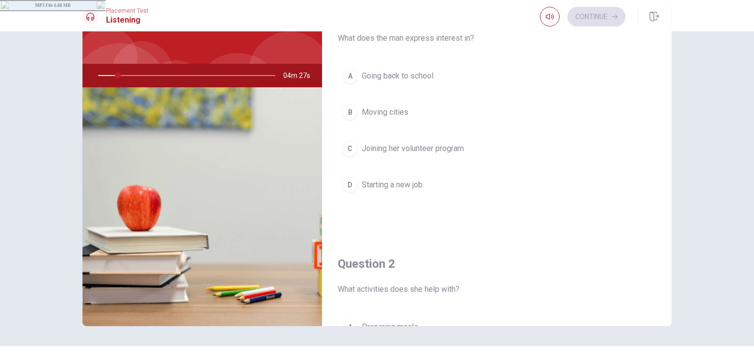
scroll to position [85, 0]
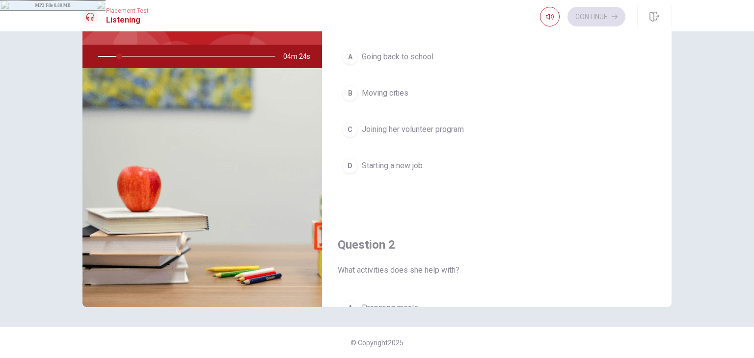
click at [712, 65] on div "Question 1 What does the man express interest in? A Going back to school B Movi…" at bounding box center [377, 194] width 754 height 327
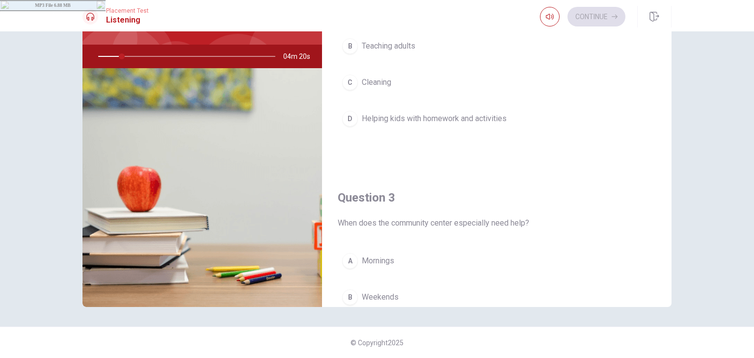
scroll to position [0, 0]
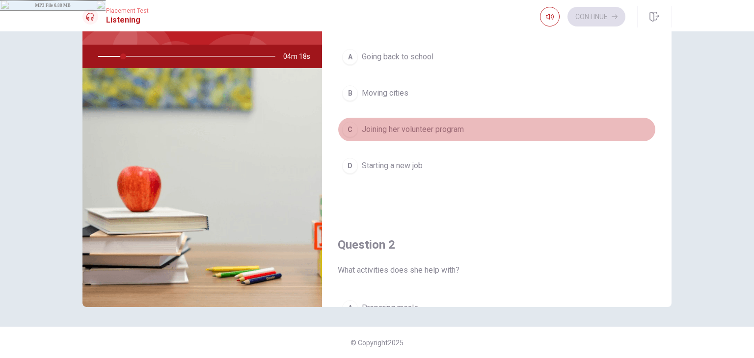
click at [636, 130] on button "C Joining her volunteer program" at bounding box center [497, 129] width 318 height 25
type input "14"
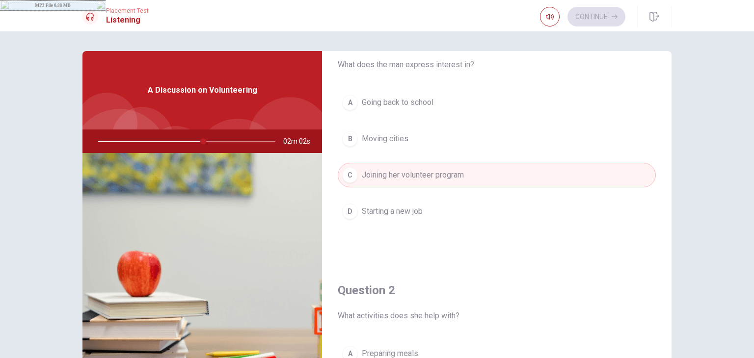
scroll to position [59, 0]
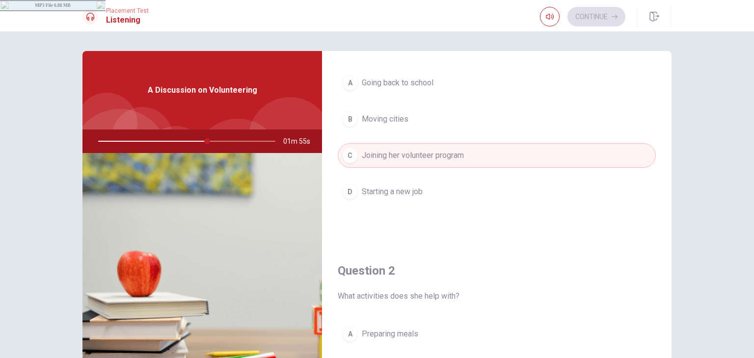
click at [597, 213] on div "A Going back to school B Moving cities C Joining her volunteer program D Starti…" at bounding box center [497, 147] width 318 height 153
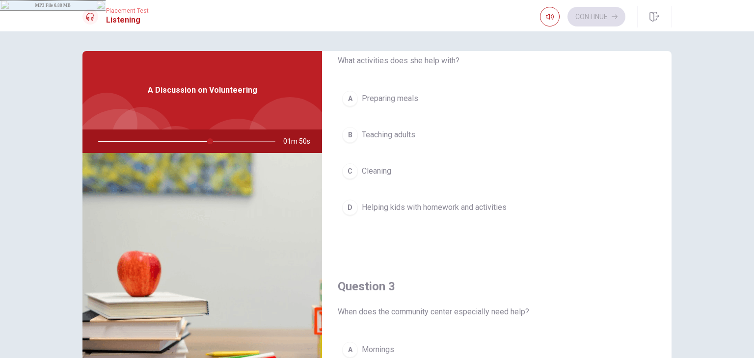
scroll to position [275, 0]
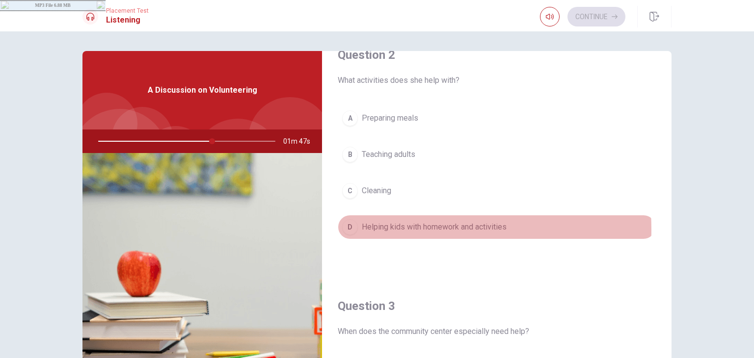
click at [375, 228] on span "Helping kids with homework and activities" at bounding box center [434, 227] width 145 height 12
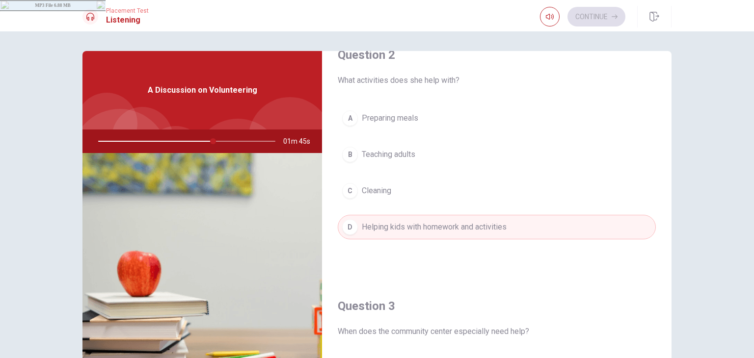
type input "65"
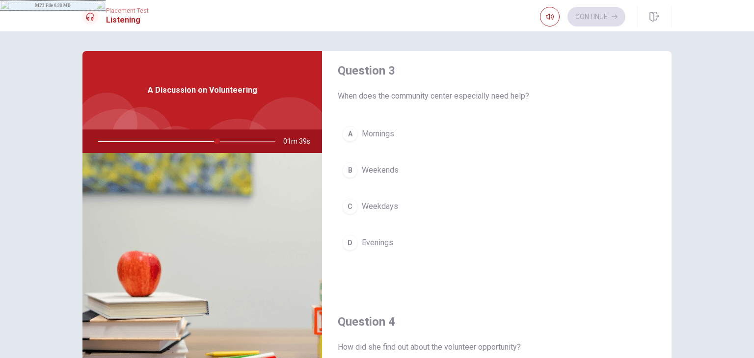
scroll to position [530, 0]
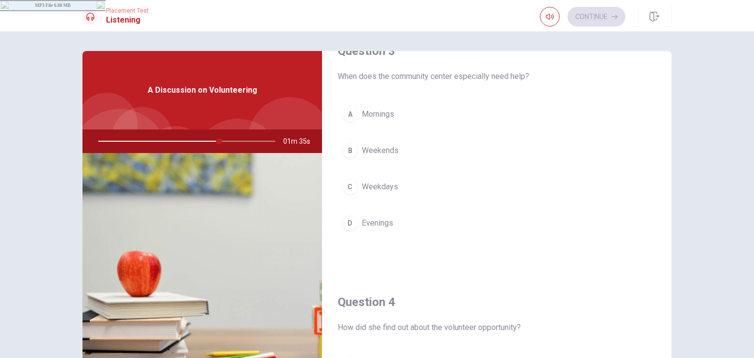
click at [370, 221] on span "Evenings" at bounding box center [377, 224] width 31 height 12
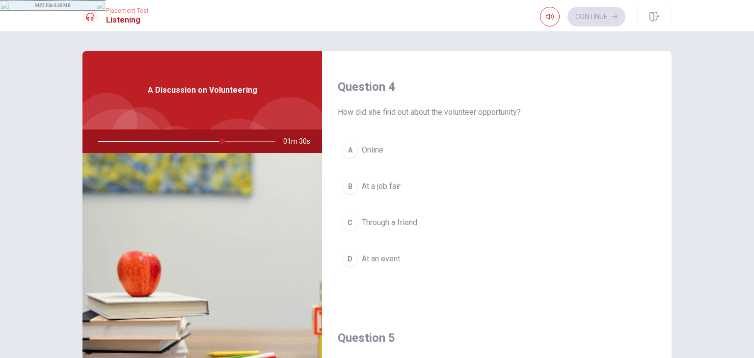
scroll to position [746, 0]
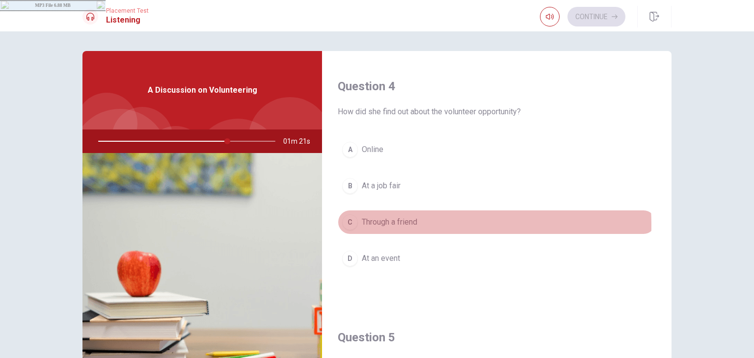
click at [383, 222] on span "Through a friend" at bounding box center [389, 223] width 55 height 12
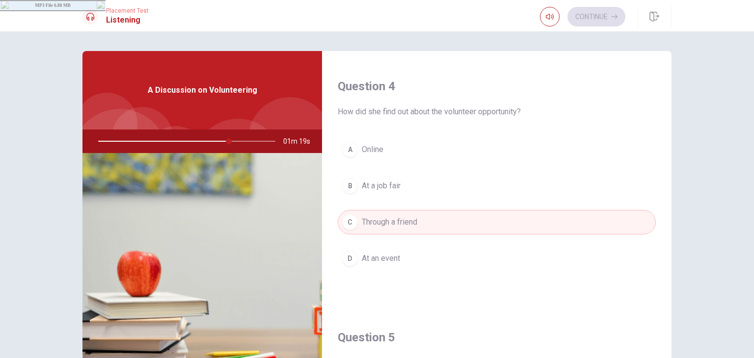
click at [571, 289] on div "Question 4 How did she find out about the volunteer opportunity? A Online B At …" at bounding box center [497, 184] width 350 height 251
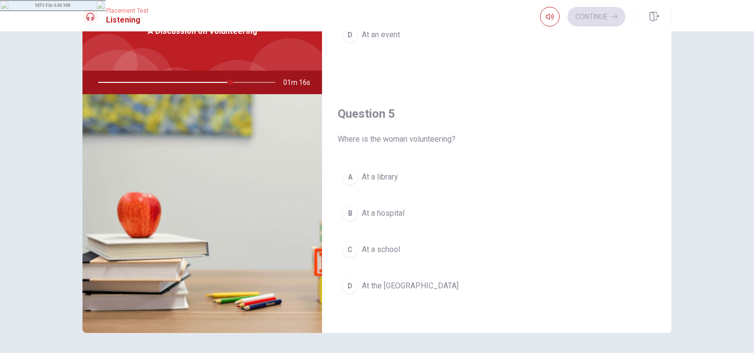
scroll to position [79, 0]
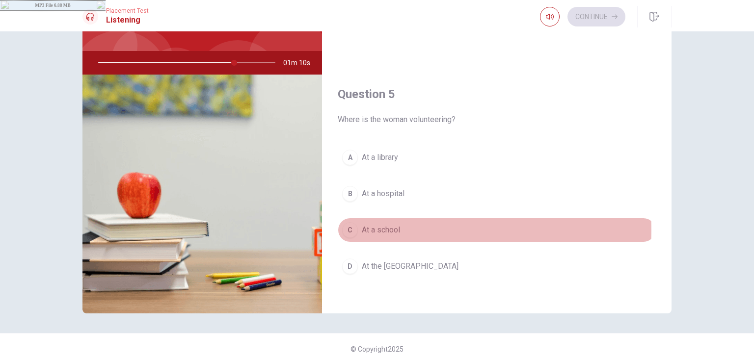
click at [383, 226] on span "At a school" at bounding box center [381, 230] width 38 height 12
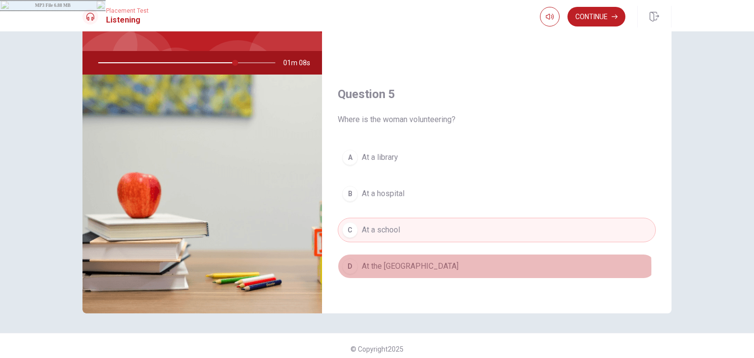
click at [383, 264] on span "At the [GEOGRAPHIC_DATA]" at bounding box center [410, 267] width 97 height 12
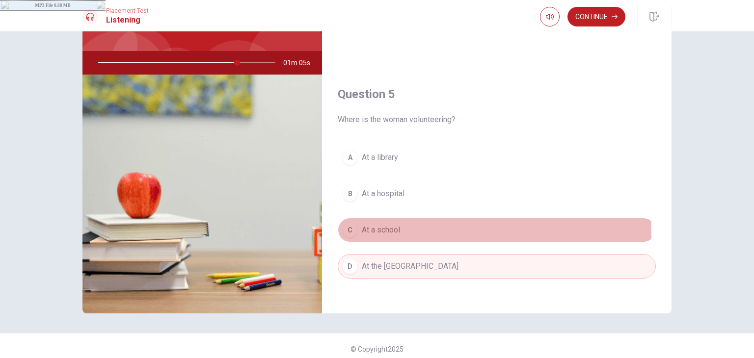
click at [380, 230] on span "At a school" at bounding box center [381, 230] width 38 height 12
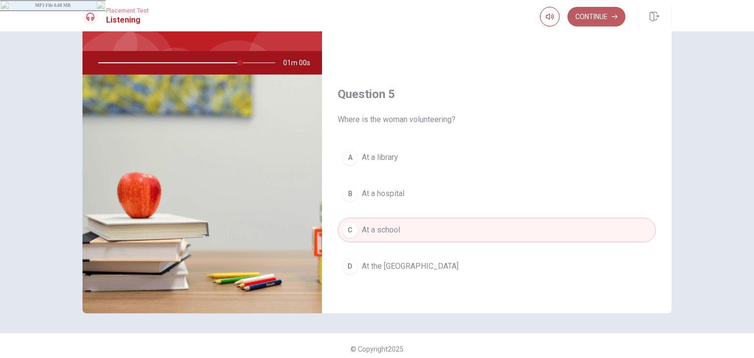
click at [592, 18] on button "Continue" at bounding box center [597, 17] width 58 height 20
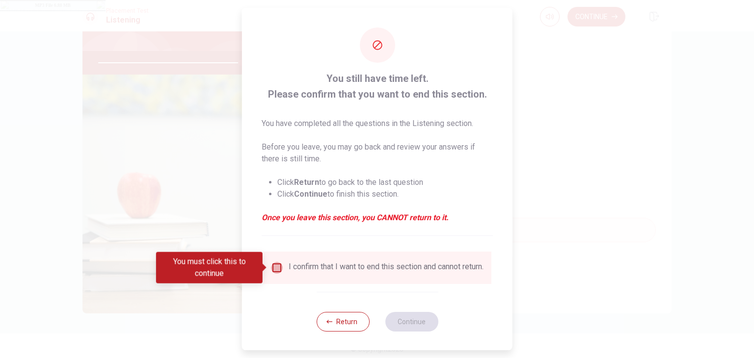
click at [273, 268] on input "You must click this to continue" at bounding box center [277, 268] width 12 height 12
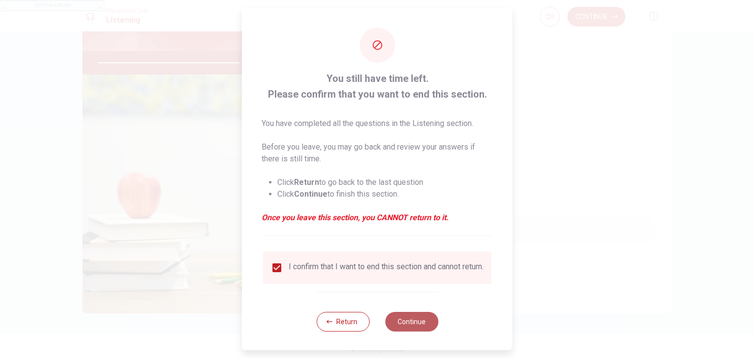
click at [402, 328] on button "Continue" at bounding box center [411, 322] width 53 height 20
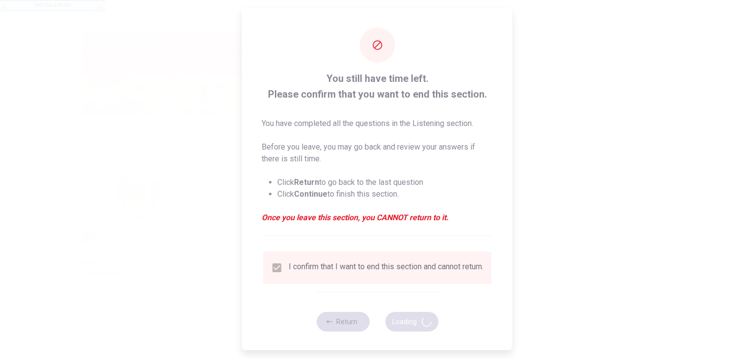
type input "82"
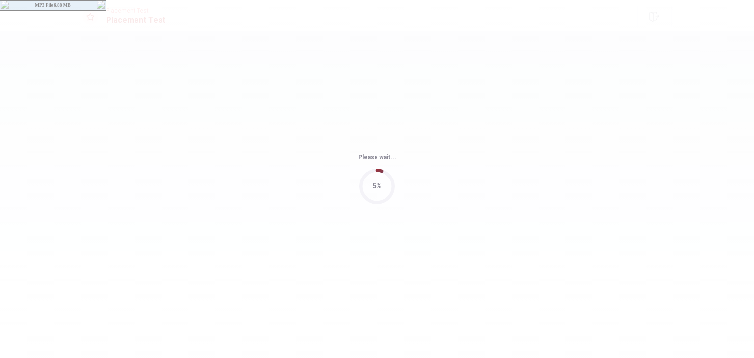
scroll to position [0, 0]
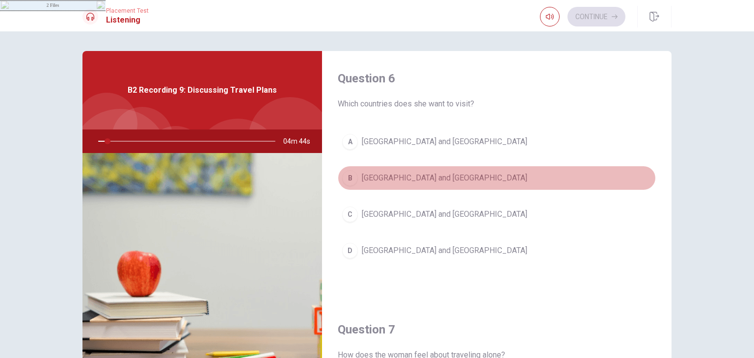
click at [577, 170] on button "B [GEOGRAPHIC_DATA] and [GEOGRAPHIC_DATA]" at bounding box center [497, 178] width 318 height 25
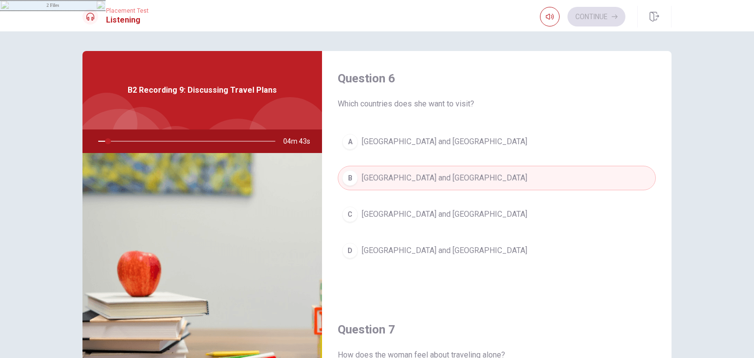
type input "6"
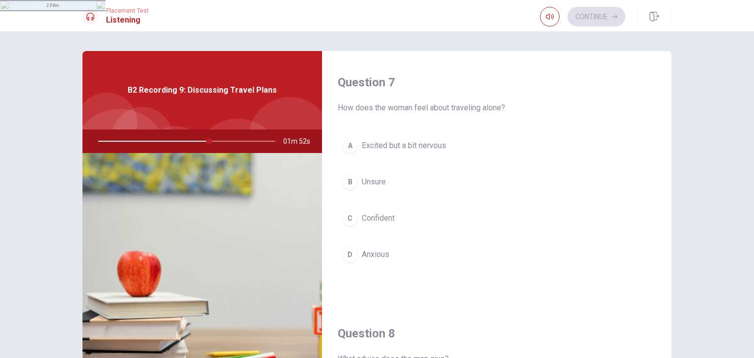
scroll to position [255, 0]
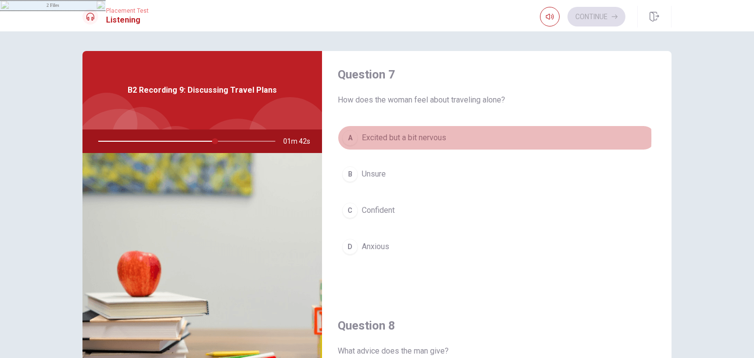
click at [400, 137] on span "Excited but a bit nervous" at bounding box center [404, 138] width 84 height 12
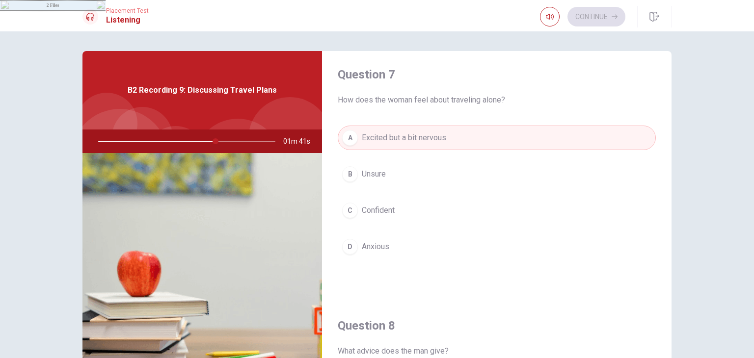
type input "66"
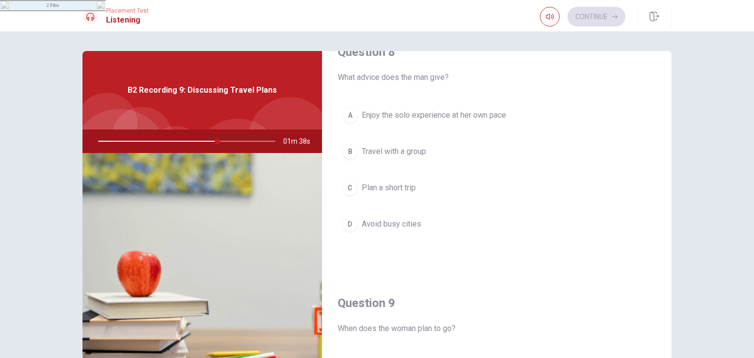
scroll to position [530, 0]
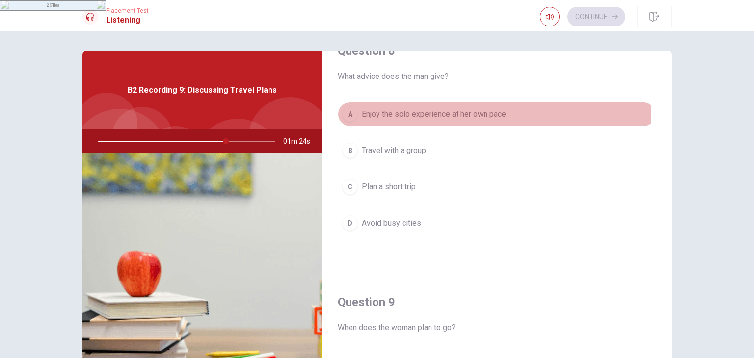
click at [428, 114] on span "Enjoy the solo experience at her own pace" at bounding box center [434, 115] width 144 height 12
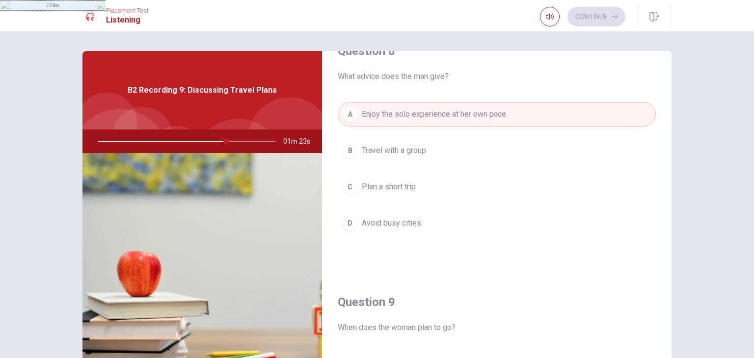
click at [598, 248] on div "A Enjoy the solo experience at her own pace B Travel with a group C Plan a shor…" at bounding box center [497, 178] width 318 height 153
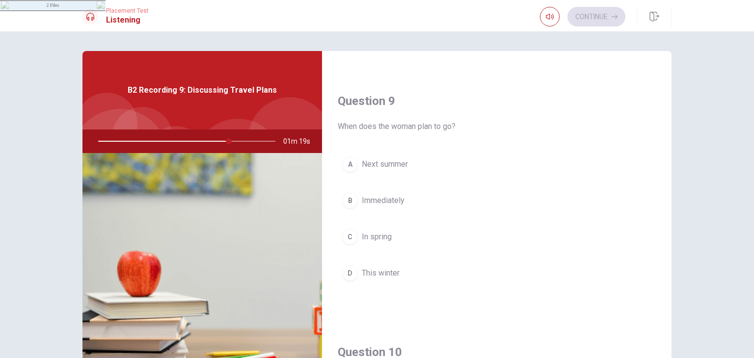
scroll to position [766, 0]
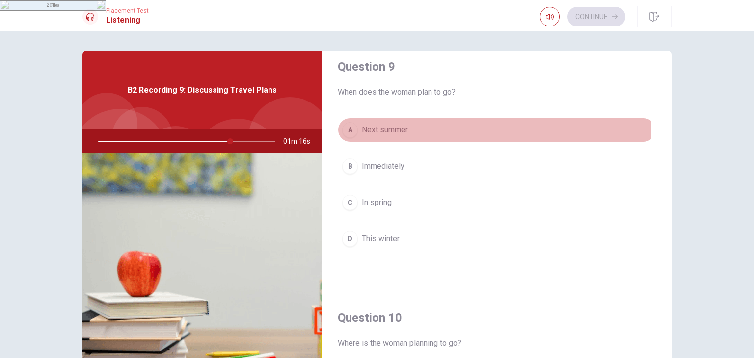
click at [384, 127] on span "Next summer" at bounding box center [385, 130] width 46 height 12
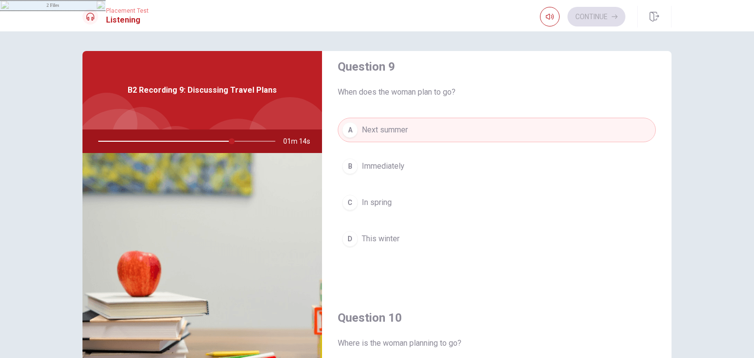
click at [554, 270] on div "Question 9 When does the woman plan to go? A Next summer B Immediately C In spr…" at bounding box center [497, 164] width 350 height 251
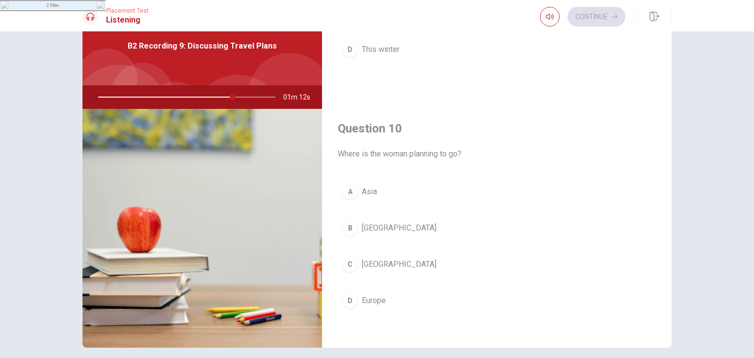
scroll to position [59, 0]
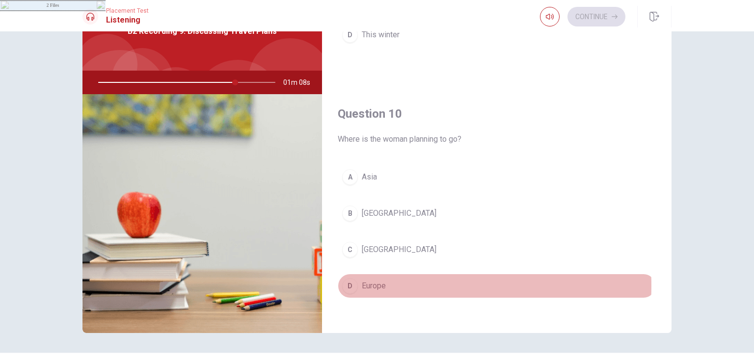
click at [370, 281] on span "Europe" at bounding box center [374, 286] width 24 height 12
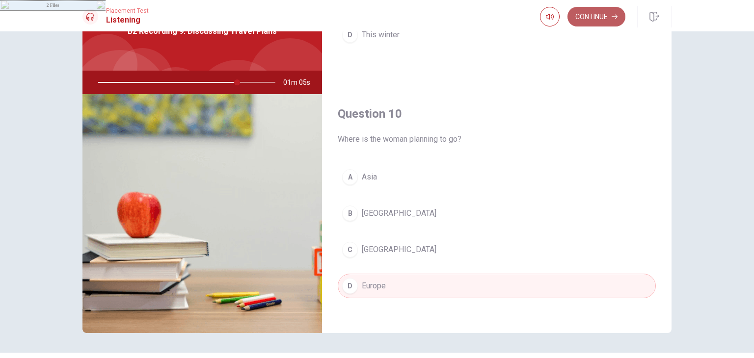
click at [584, 17] on button "Continue" at bounding box center [597, 17] width 58 height 20
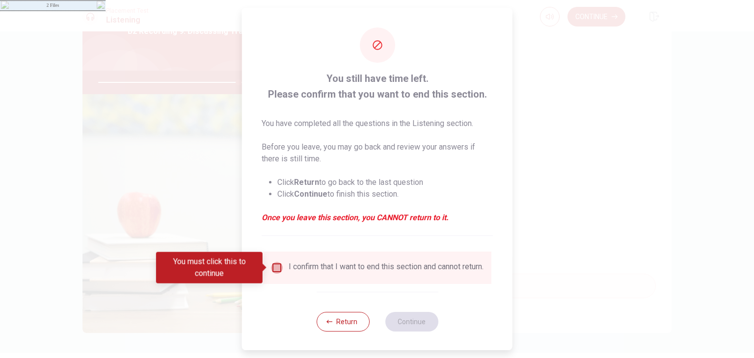
click at [274, 268] on input "You must click this to continue" at bounding box center [277, 268] width 12 height 12
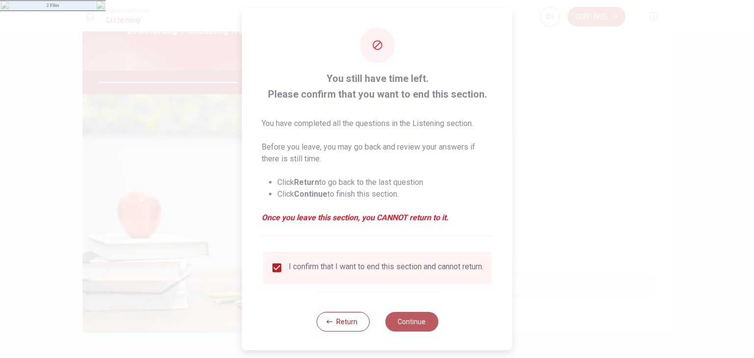
click at [399, 325] on button "Continue" at bounding box center [411, 322] width 53 height 20
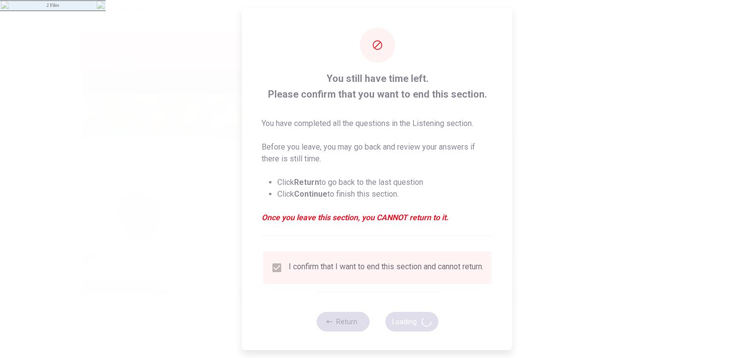
type input "81"
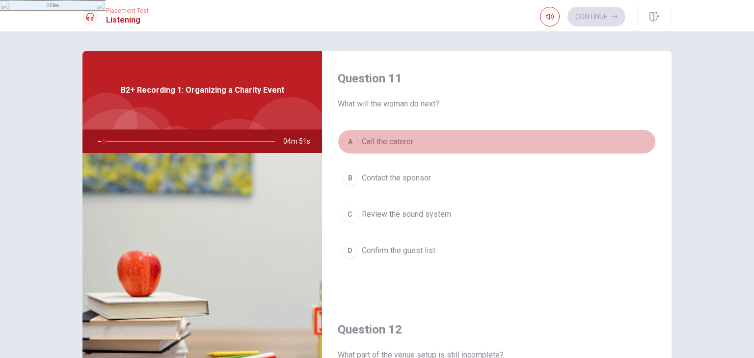
click at [604, 149] on button "A Call the caterer" at bounding box center [497, 142] width 318 height 25
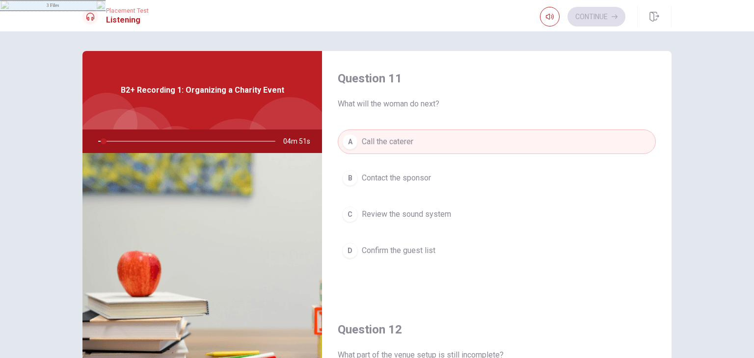
type input "3"
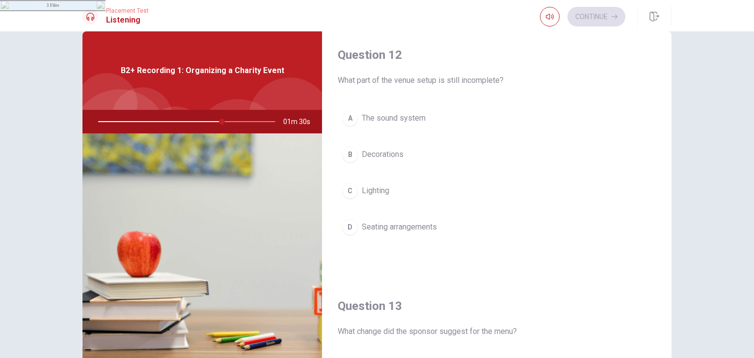
scroll to position [275, 0]
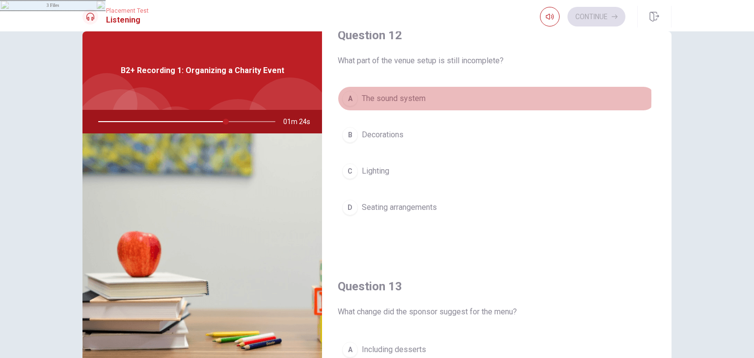
click at [385, 97] on span "The sound system" at bounding box center [394, 99] width 64 height 12
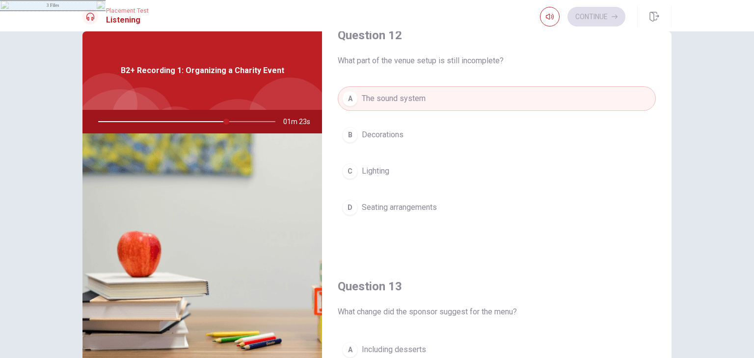
click at [581, 241] on div "Question 12 What part of the venue setup is still incomplete? A The sound syste…" at bounding box center [497, 133] width 350 height 251
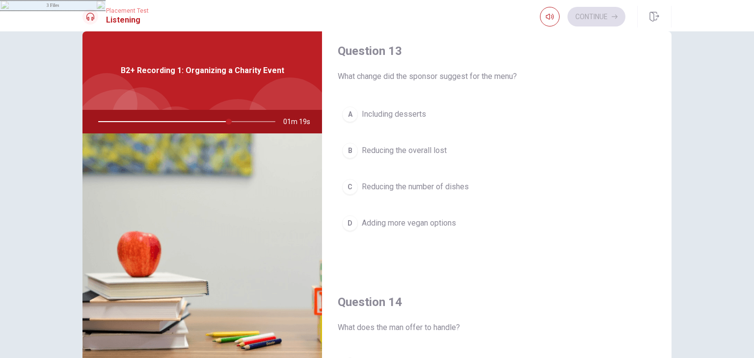
scroll to position [530, 0]
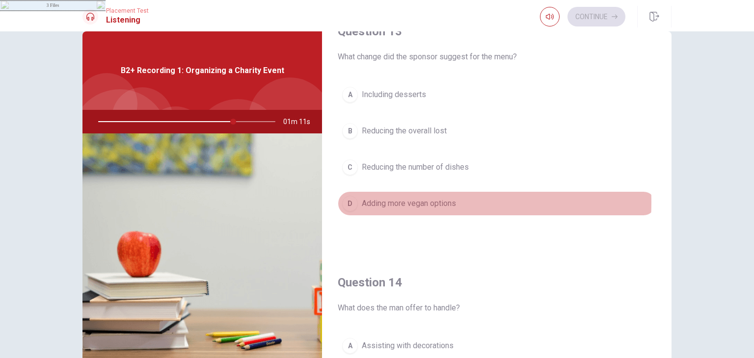
click at [397, 200] on span "Adding more vegan options" at bounding box center [409, 204] width 94 height 12
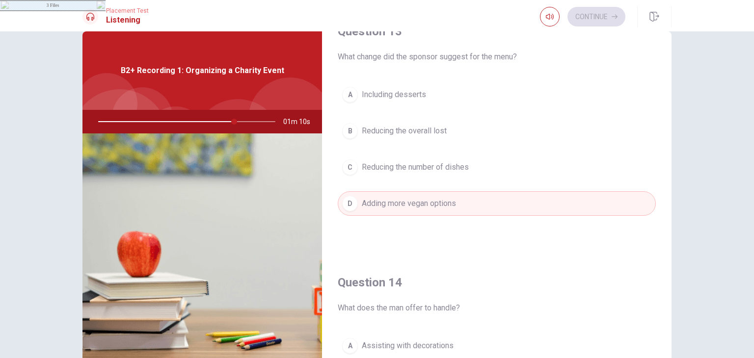
click at [551, 245] on div "Question 13 What change did the sponsor suggest for the menu? A Including desse…" at bounding box center [497, 129] width 350 height 251
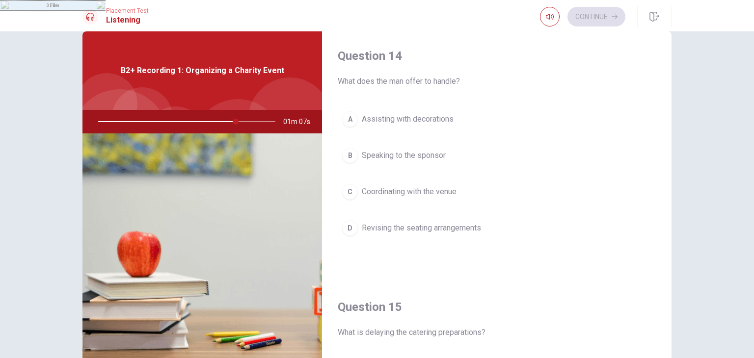
scroll to position [766, 0]
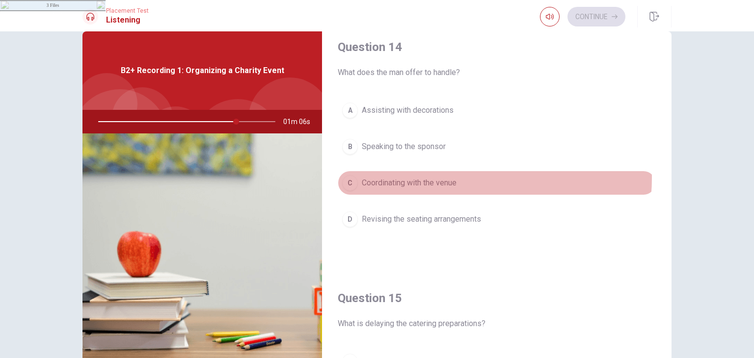
click at [426, 177] on span "Coordinating with the venue" at bounding box center [409, 183] width 95 height 12
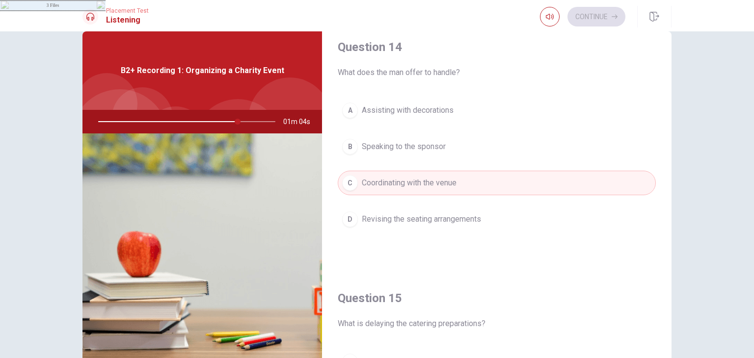
click at [598, 291] on h4 "Question 15" at bounding box center [497, 299] width 318 height 16
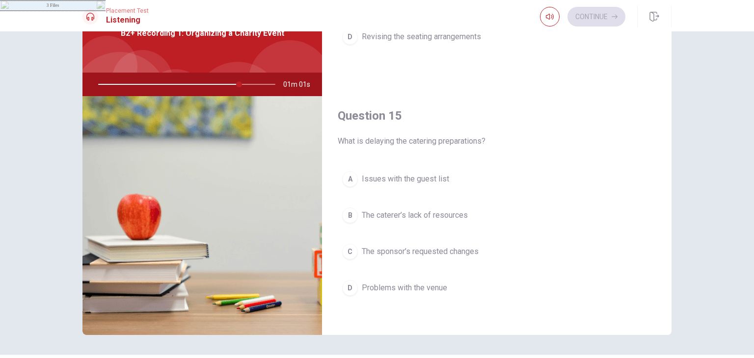
scroll to position [59, 0]
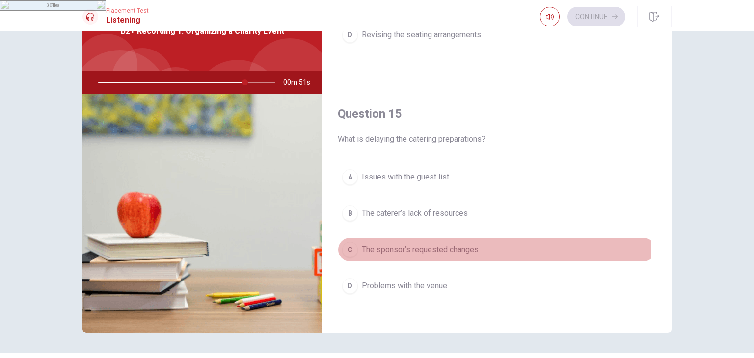
click at [431, 246] on span "The sponsor’s requested changes" at bounding box center [420, 250] width 117 height 12
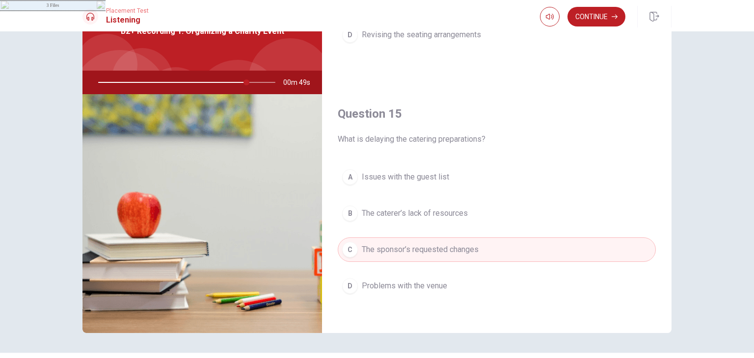
click at [568, 311] on div "A Issues with the guest list B The caterer’s lack of resources C The sponsor’s …" at bounding box center [497, 241] width 318 height 153
click at [591, 16] on button "Continue" at bounding box center [597, 17] width 58 height 20
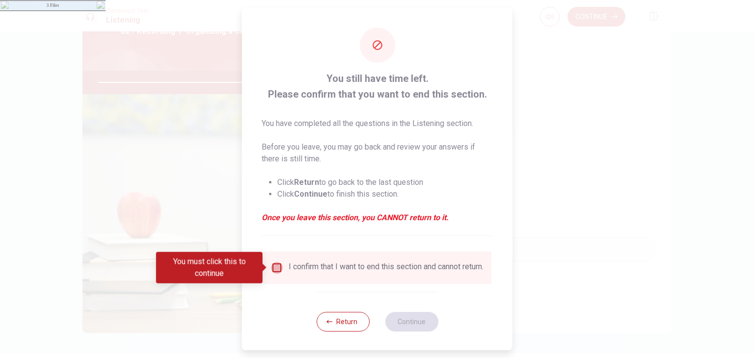
click at [272, 270] on input "You must click this to continue" at bounding box center [277, 268] width 12 height 12
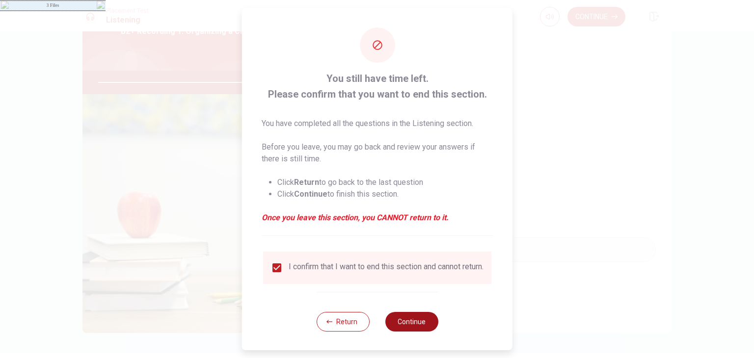
click at [405, 332] on button "Continue" at bounding box center [411, 322] width 53 height 20
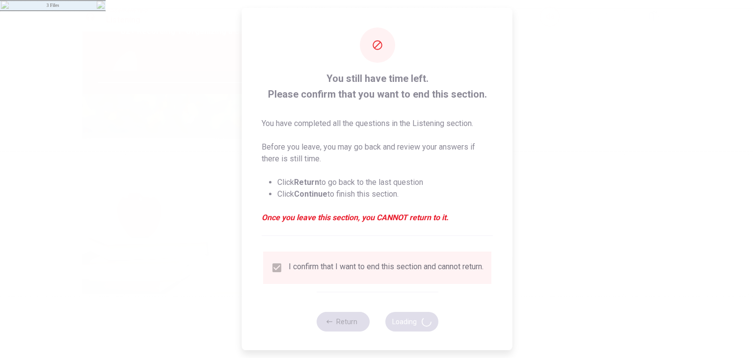
type input "86"
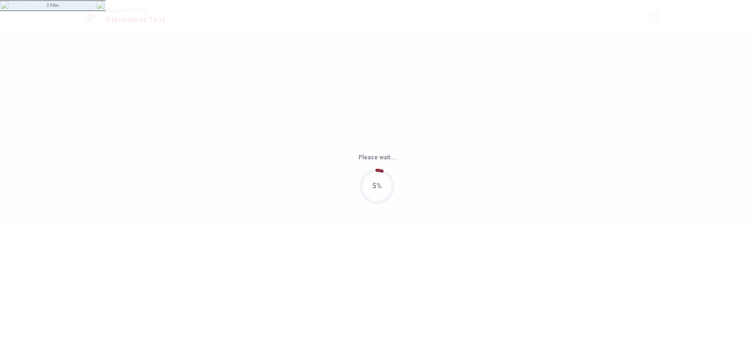
scroll to position [0, 0]
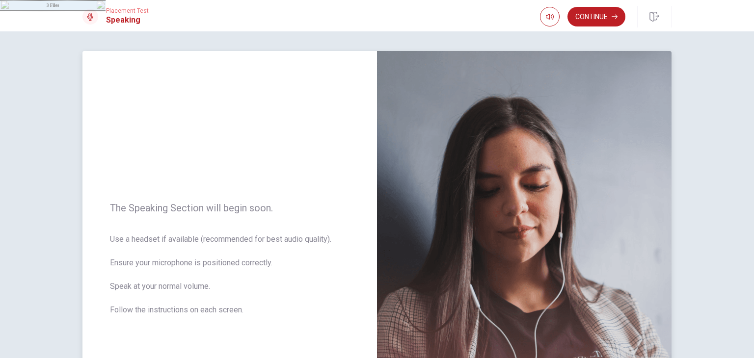
click at [237, 155] on div "The Speaking Section will begin soon. Use a headset if available (recommended f…" at bounding box center [229, 265] width 295 height 428
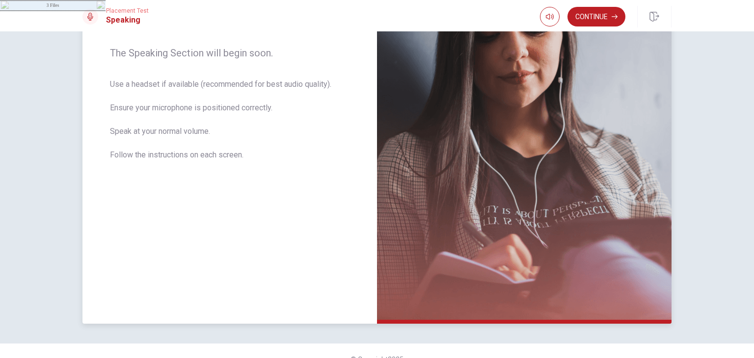
scroll to position [152, 0]
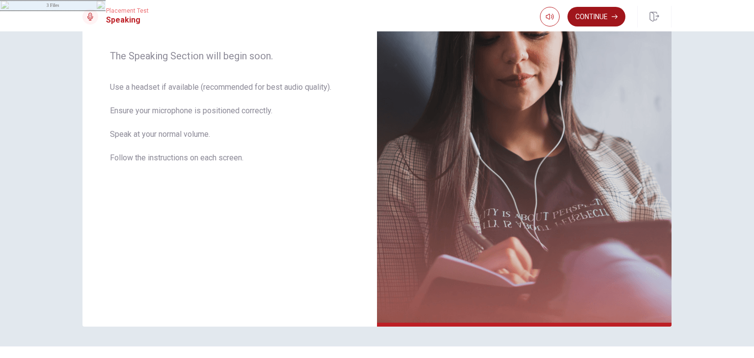
click at [596, 14] on button "Continue" at bounding box center [597, 17] width 58 height 20
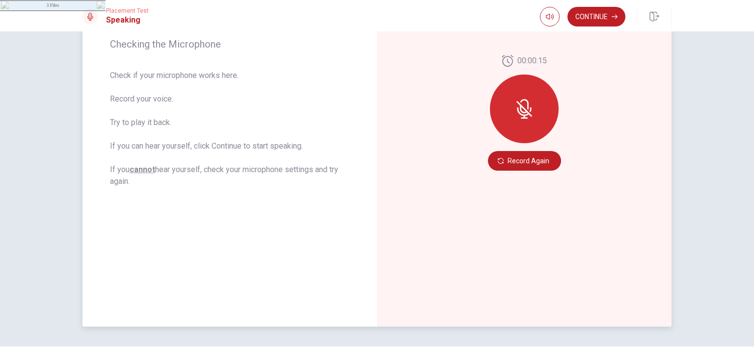
click at [511, 111] on div at bounding box center [524, 109] width 69 height 69
click at [526, 113] on icon at bounding box center [523, 112] width 12 height 9
click at [514, 161] on button "Record Again" at bounding box center [524, 161] width 73 height 20
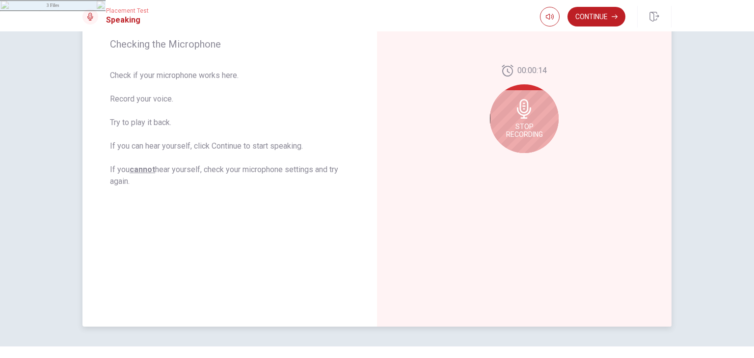
click at [521, 120] on div "Stop Recording" at bounding box center [524, 118] width 69 height 69
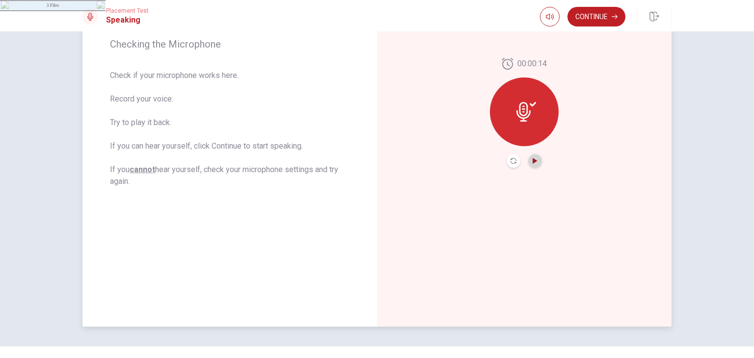
click at [533, 160] on icon "Play Audio" at bounding box center [535, 161] width 4 height 6
click at [533, 163] on icon "Play Audio" at bounding box center [535, 161] width 4 height 6
click at [526, 123] on div at bounding box center [524, 112] width 69 height 69
click at [533, 161] on icon "Play Audio" at bounding box center [535, 161] width 4 height 6
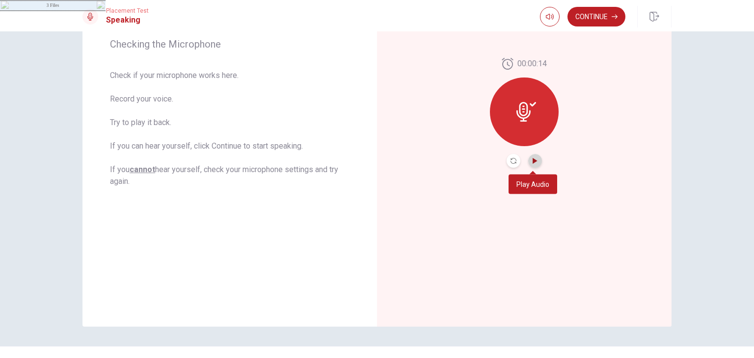
click at [533, 161] on icon "Play Audio" at bounding box center [535, 161] width 4 height 6
click at [511, 162] on icon "Record Again" at bounding box center [514, 161] width 6 height 6
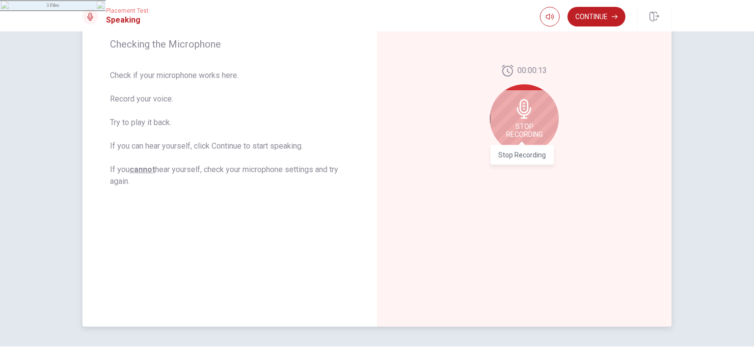
click at [520, 123] on span "Stop Recording" at bounding box center [524, 131] width 37 height 16
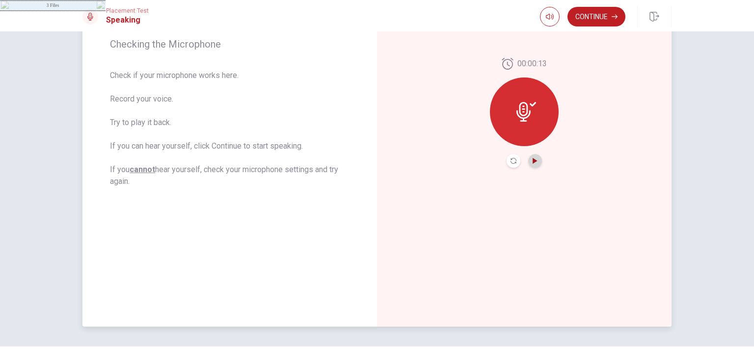
click at [533, 160] on icon "Play Audio" at bounding box center [535, 161] width 4 height 6
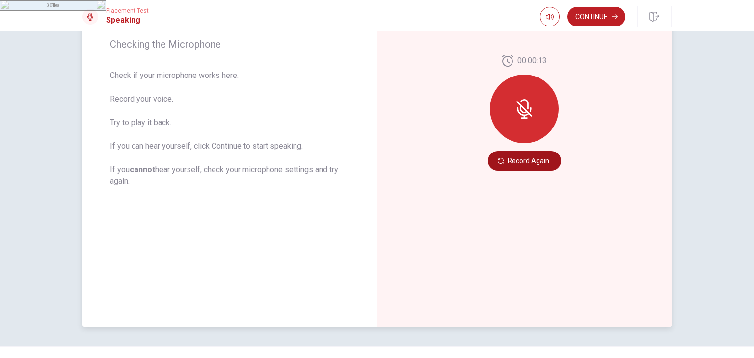
click at [510, 160] on button "Record Again" at bounding box center [524, 161] width 73 height 20
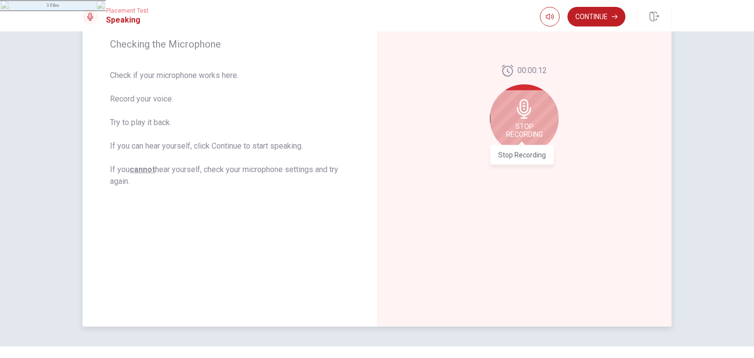
click at [513, 125] on span "Stop Recording" at bounding box center [524, 131] width 37 height 16
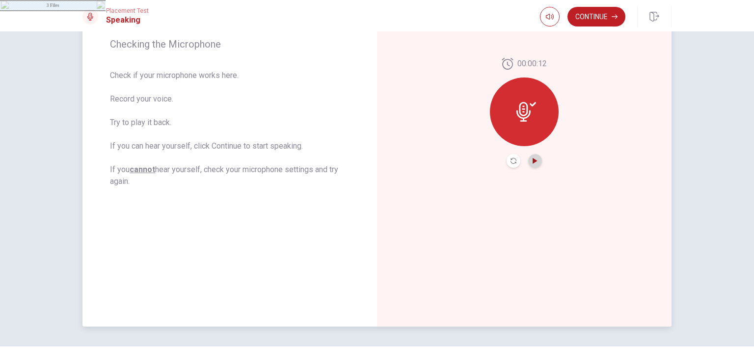
click at [533, 162] on icon "Play Audio" at bounding box center [535, 161] width 4 height 6
click at [582, 10] on button "Continue" at bounding box center [597, 17] width 58 height 20
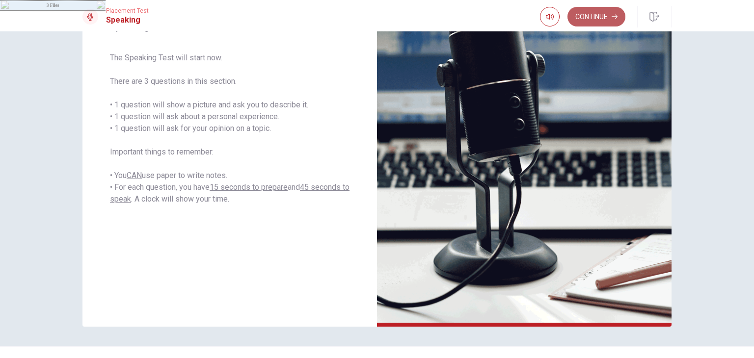
click at [595, 16] on button "Continue" at bounding box center [597, 17] width 58 height 20
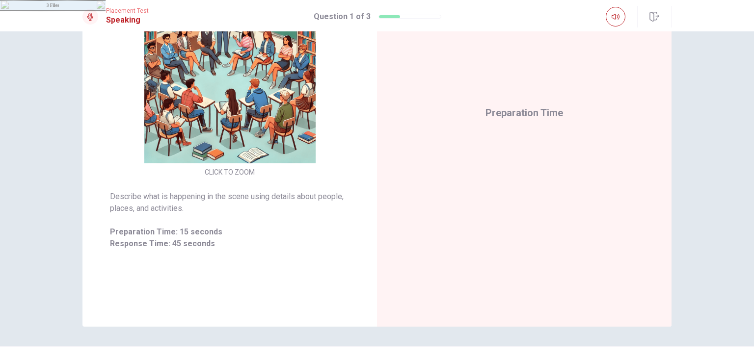
click at [695, 109] on div "CLICK TO ZOOM Describe what is happening in the scene using details about peopl…" at bounding box center [377, 194] width 754 height 327
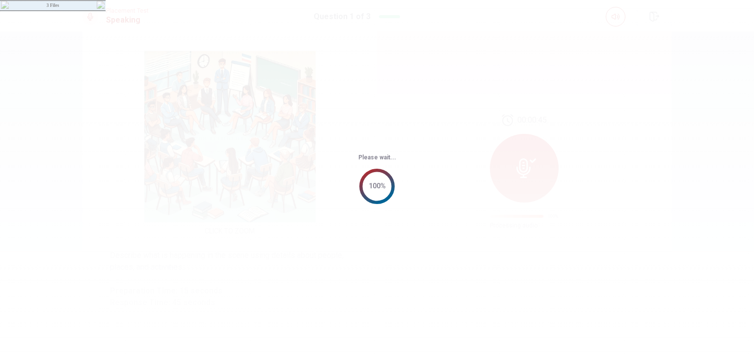
scroll to position [0, 0]
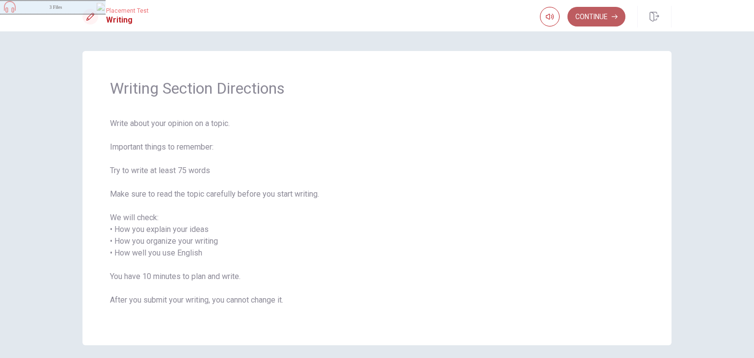
click at [605, 16] on button "Continue" at bounding box center [597, 17] width 58 height 20
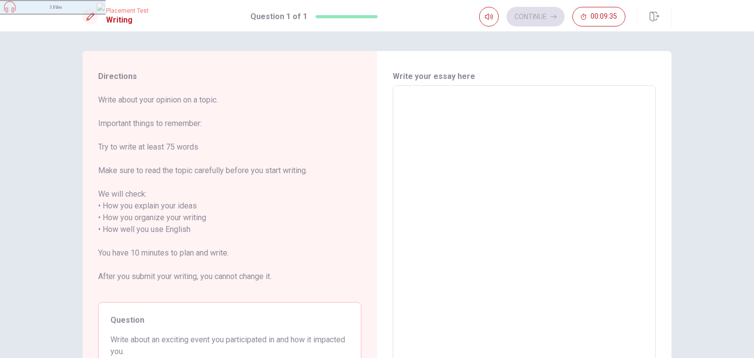
click at [705, 124] on div "Directions Write about your opinion on a topic. Important things to remember: T…" at bounding box center [377, 194] width 754 height 327
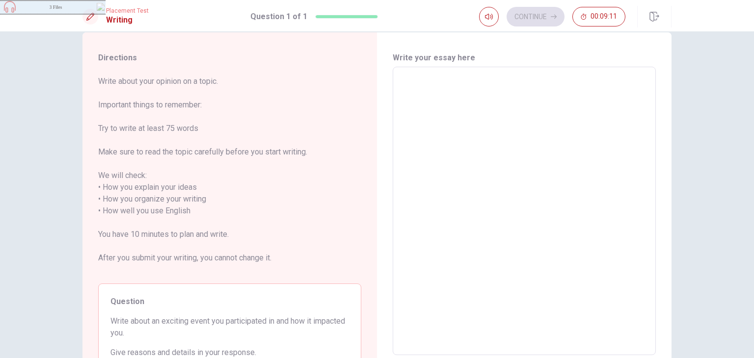
scroll to position [20, 0]
click at [404, 86] on textarea at bounding box center [524, 210] width 249 height 273
type textarea "W"
type textarea "x"
type textarea "WH"
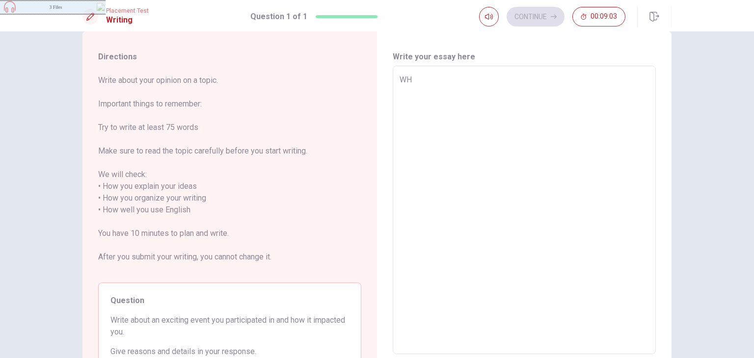
type textarea "x"
type textarea "W"
type textarea "x"
type textarea "Wh"
type textarea "x"
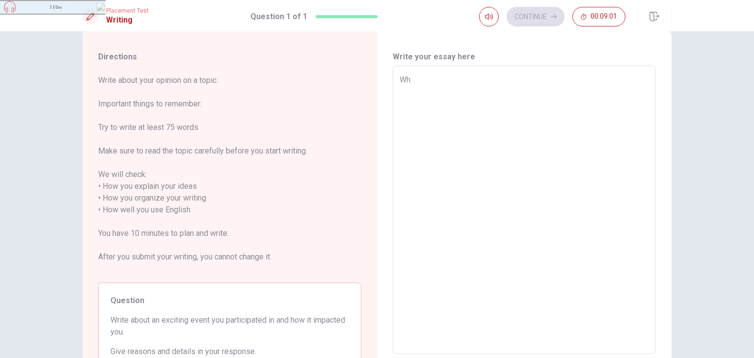
type textarea "Whe"
type textarea "x"
type textarea "When"
type textarea "x"
type textarea "When"
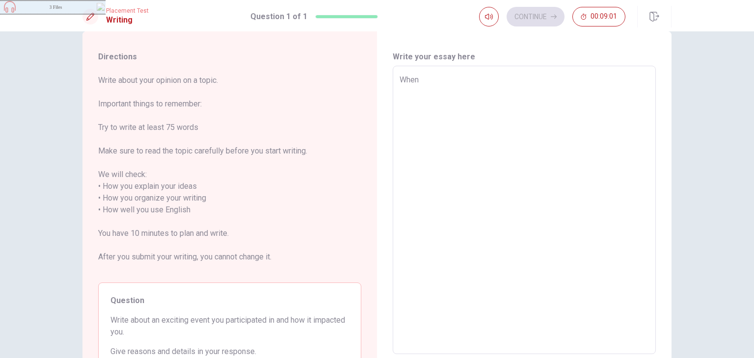
type textarea "x"
type textarea "When w"
type textarea "x"
type textarea "When we"
type textarea "x"
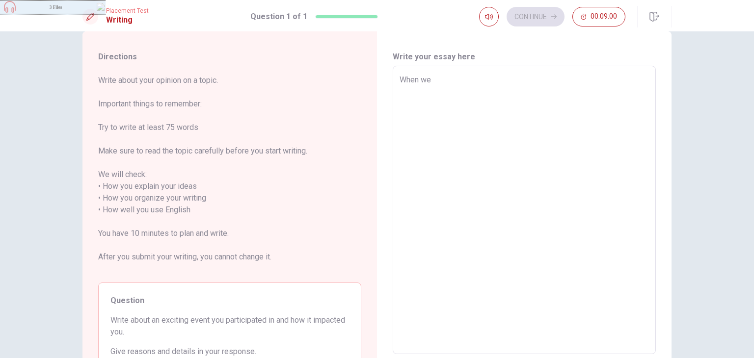
type textarea "When we"
type textarea "x"
type textarea "When we a"
type textarea "x"
type textarea "When we ar"
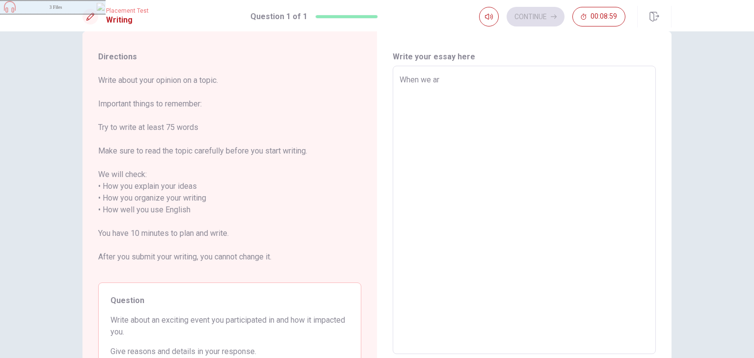
type textarea "x"
type textarea "When we are"
type textarea "x"
type textarea "When we are"
type textarea "x"
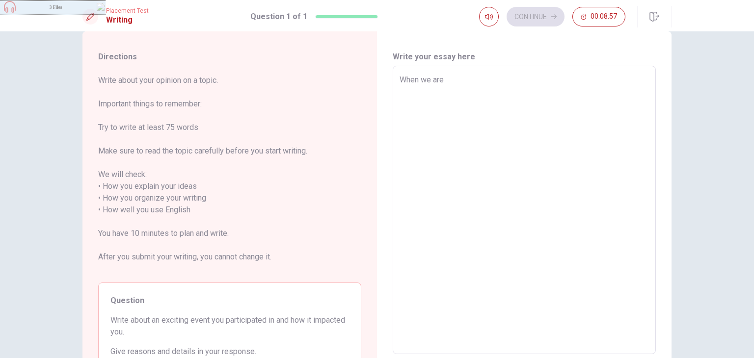
type textarea "When we are s"
type textarea "x"
type textarea "When we are"
type textarea "x"
type textarea "When we are"
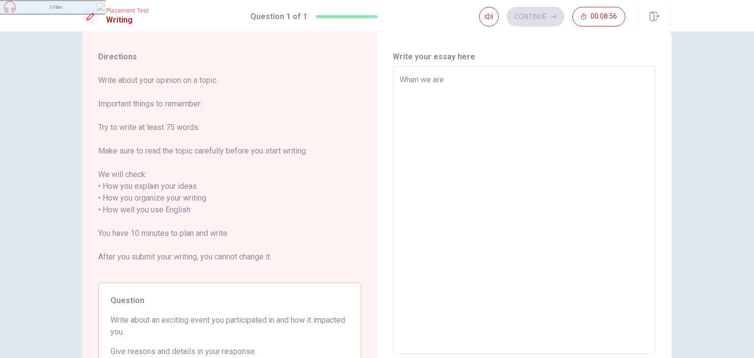
type textarea "x"
type textarea "When we ar"
type textarea "x"
type textarea "When we a"
type textarea "x"
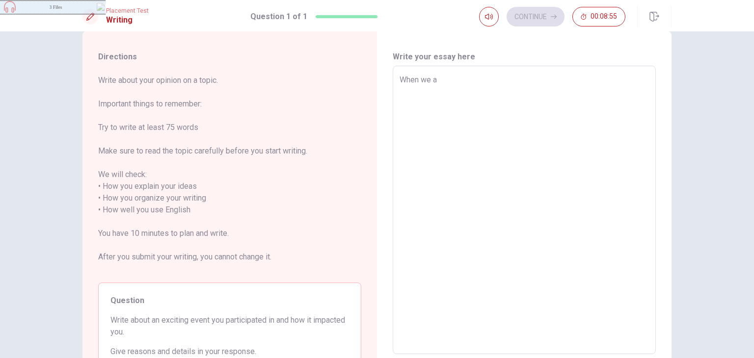
type textarea "When we"
type textarea "x"
type textarea "When we s"
type textarea "x"
type textarea "When we sp"
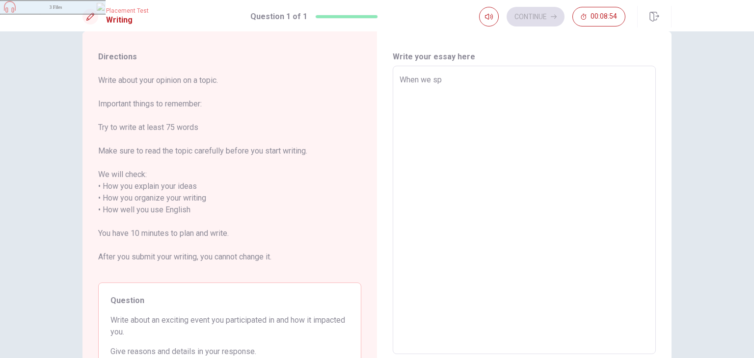
type textarea "x"
type textarea "When we spe"
type textarea "x"
type textarea "When we spea"
type textarea "x"
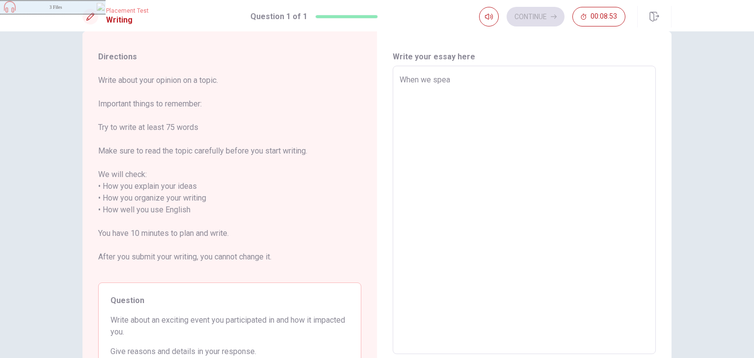
type textarea "When we speak"
type textarea "x"
type textarea "When we speak"
type textarea "x"
type textarea "When we speak a"
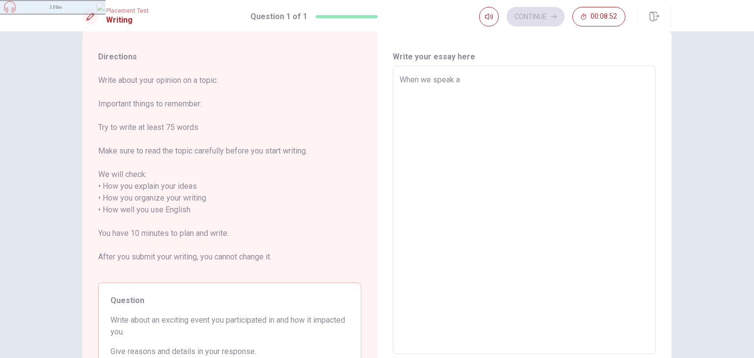
type textarea "x"
type textarea "When we speak ab"
type textarea "x"
type textarea "When we speak abo"
type textarea "x"
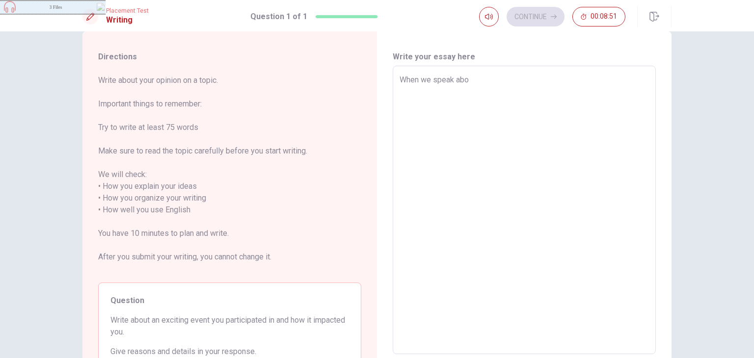
type textarea "When we speak abou"
type textarea "x"
type textarea "When we speak about"
type textarea "x"
type textarea "When we speak about"
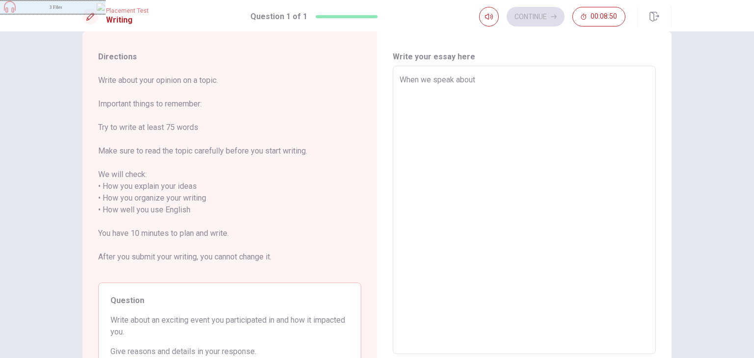
type textarea "x"
type textarea "When we speak about e"
type textarea "x"
type textarea "When we speak about ev"
type textarea "x"
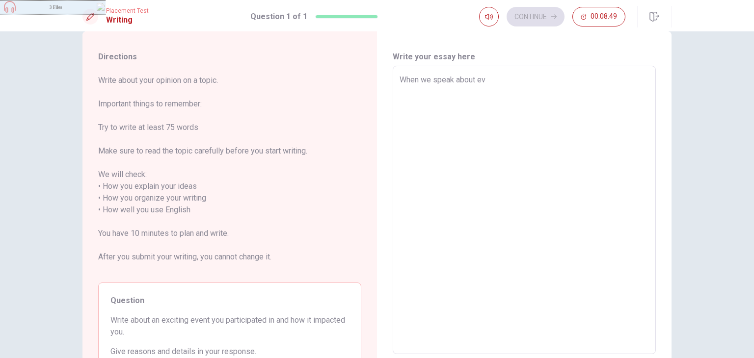
type textarea "When we speak about eve"
type textarea "x"
type textarea "When we speak about even"
type textarea "x"
type textarea "When we speak about event"
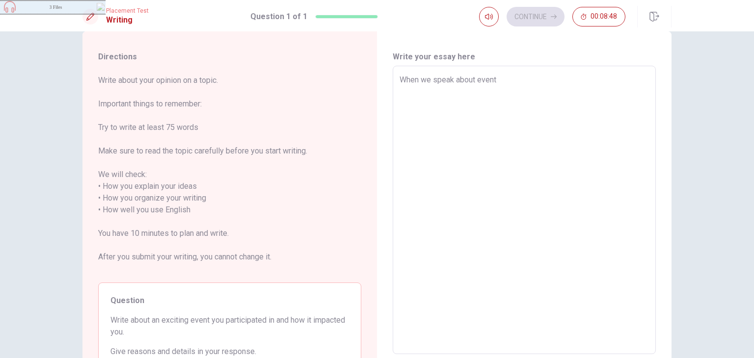
type textarea "x"
type textarea "When we speak about event"
type textarea "x"
type textarea "When we speak about event ,"
type textarea "x"
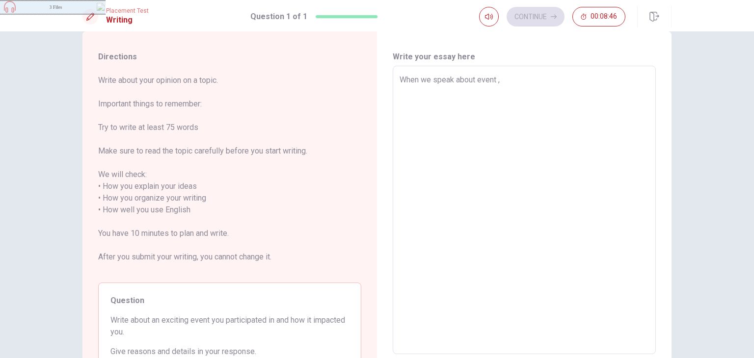
type textarea "When we speak about event ,"
type textarea "x"
type textarea "When we speak about event , s"
type textarea "x"
type textarea "When we speak about event , so"
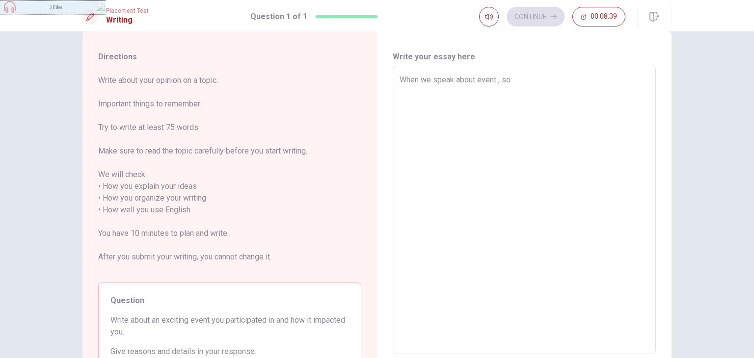
type textarea "x"
type textarea "When we speak about event , som"
type textarea "x"
type textarea "When we speak about event , some"
type textarea "x"
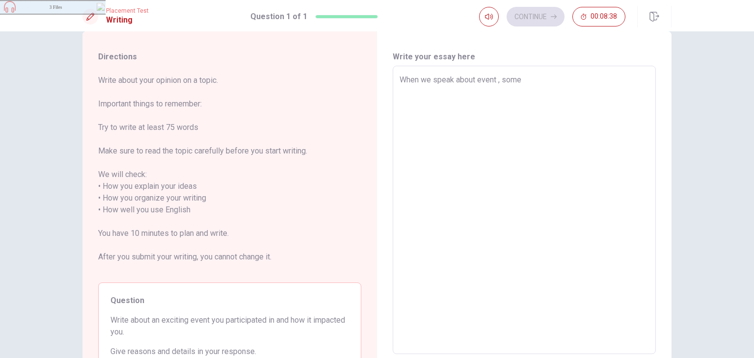
type textarea "When we speak about event , some"
type textarea "x"
type textarea "When we speak about event , some d"
type textarea "x"
type textarea "When we speak about event , some di"
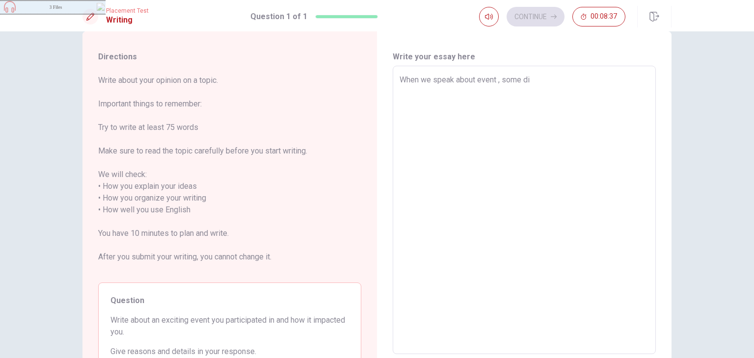
type textarea "x"
type textarea "When we speak about event , some dif"
type textarea "x"
type textarea "When we speak about event , some diff"
type textarea "x"
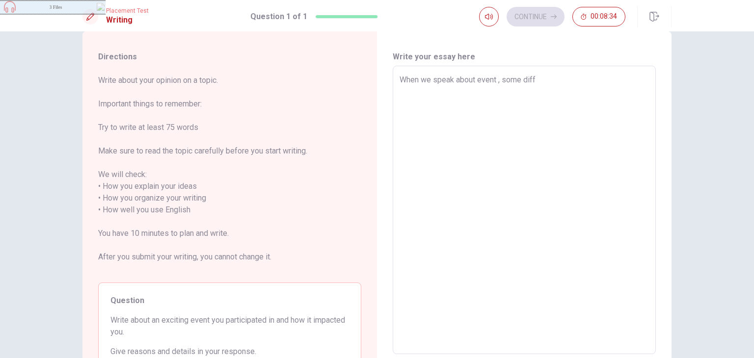
type textarea "When we speak about event , some diffe"
type textarea "x"
type textarea "When we speak about event , some differ"
type textarea "x"
type textarea "When we speak about event , some differe"
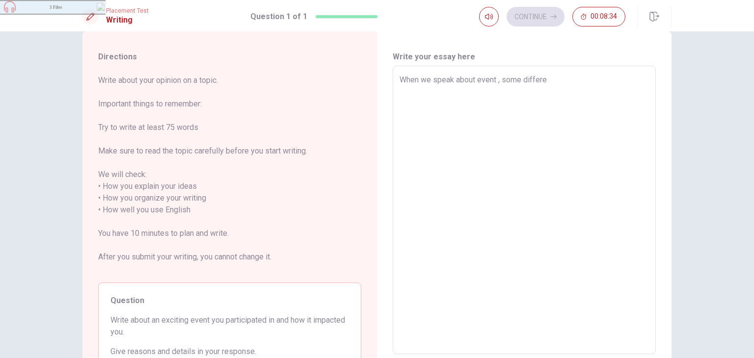
type textarea "x"
type textarea "When we speak about event , some differen"
type textarea "x"
type textarea "When we speak about event , some different"
type textarea "x"
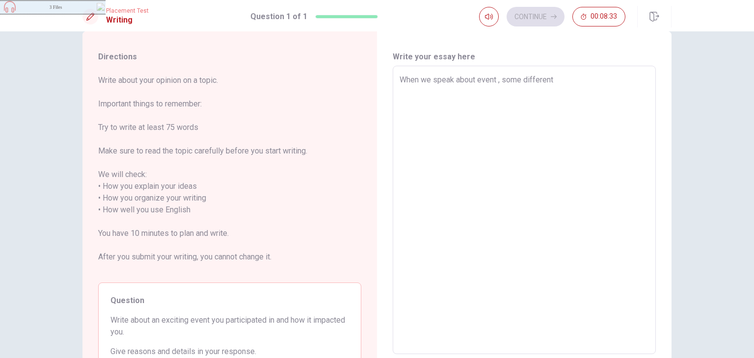
type textarea "When we speak about event , some different"
type textarea "x"
type textarea "When we speak about event , some different t"
type textarea "x"
type textarea "When we speak about event , some different th"
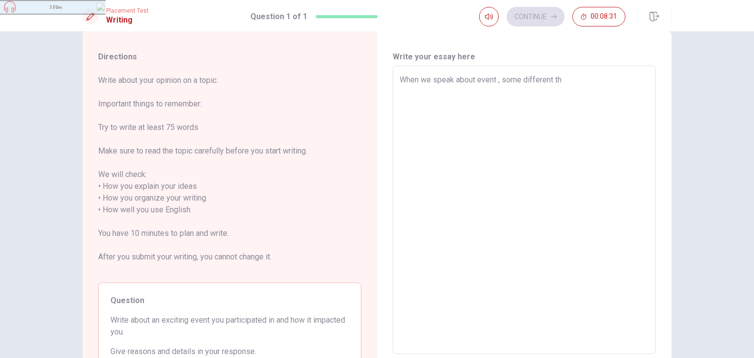
type textarea "x"
type textarea "When we speak about event , some different thi"
type textarea "x"
type textarea "When we speak about event , some different thin"
type textarea "x"
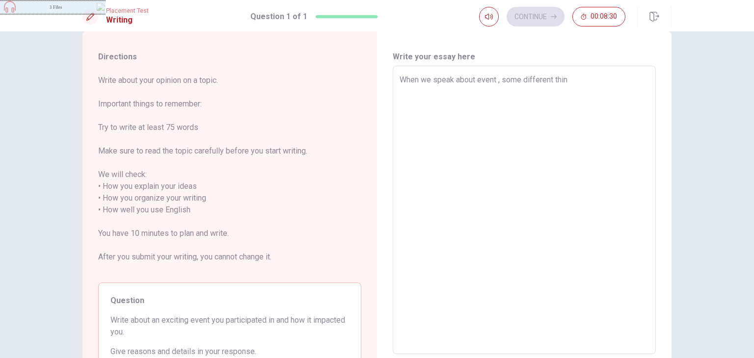
type textarea "When we speak about event , some different thing"
type textarea "x"
type textarea "When we speak about event , some different things"
type textarea "x"
type textarea "When we speak about event , some different things"
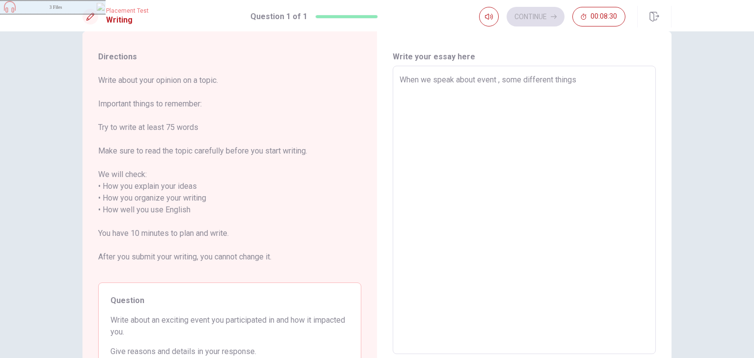
type textarea "x"
type textarea "When we speak about event , some different things c"
type textarea "x"
type textarea "When we speak about event , some different things co"
type textarea "x"
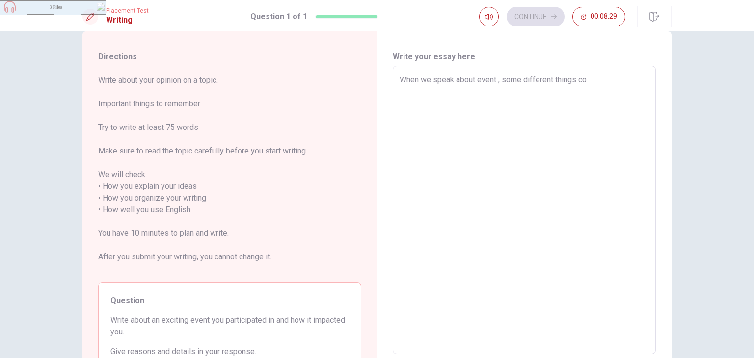
type textarea "When we speak about event , some different things com"
type textarea "x"
type textarea "When we speak about event , some different things come"
type textarea "x"
type textarea "When we speak about event , some different things comes"
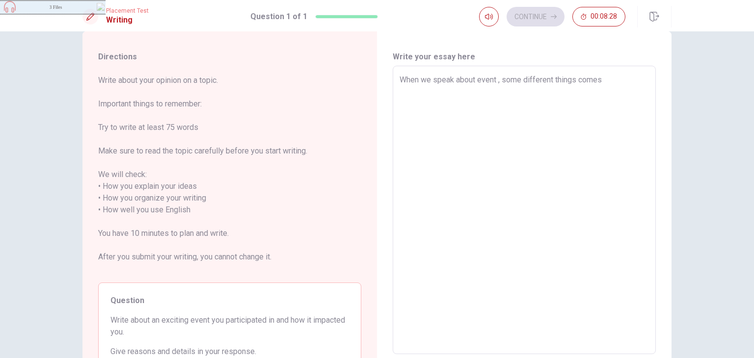
type textarea "x"
type textarea "When we speak about event , some different things comes"
type textarea "x"
type textarea "When we speak about event , some different things comes t"
type textarea "x"
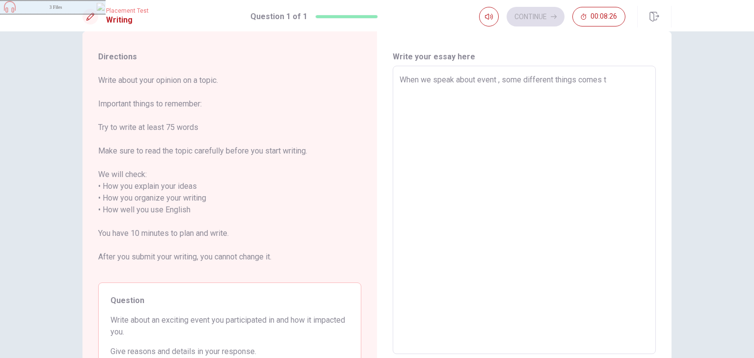
type textarea "When we speak about event , some different things comes to"
type textarea "x"
type textarea "When we speak about event , some different things comes to"
type textarea "x"
type textarea "When we speak about event , some different things comes to m"
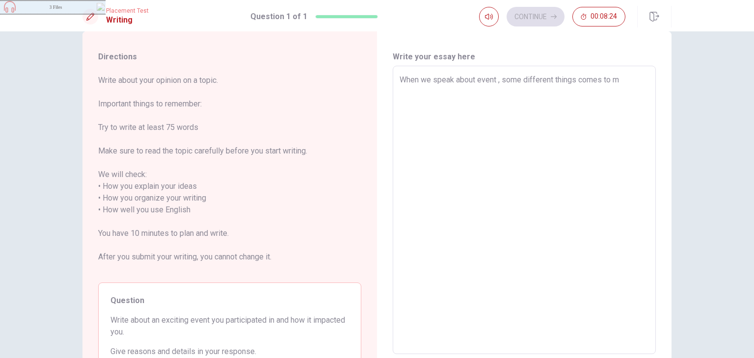
type textarea "x"
type textarea "When we speak about event , some different things comes to my"
type textarea "x"
type textarea "When we speak about event , some different things comes to my"
type textarea "x"
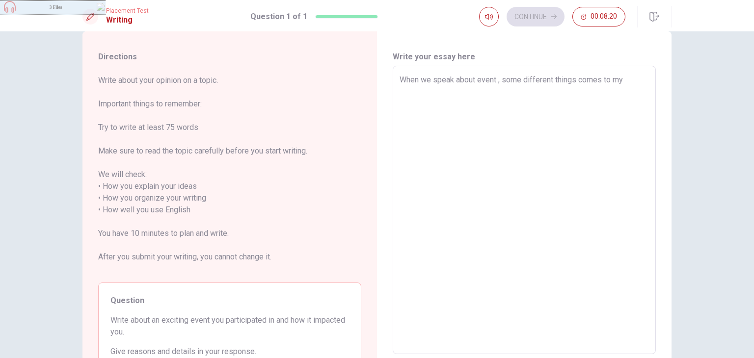
type textarea "When we speak about event , some different things comes to my"
type textarea "x"
type textarea "When we speak about event , some different things comes to m"
type textarea "x"
type textarea "When we speak about event , some different things comes to"
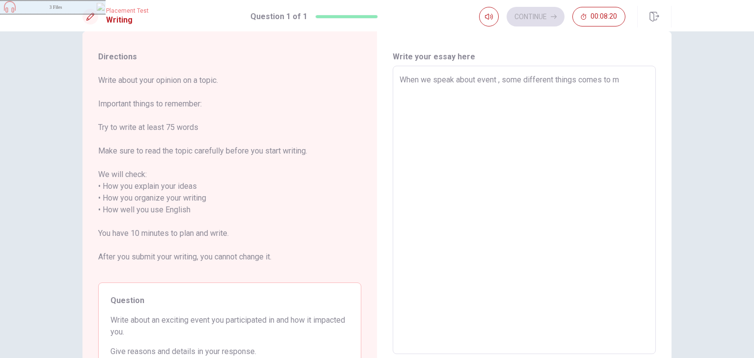
type textarea "x"
type textarea "When we speak about event , some different things comes to"
type textarea "x"
type textarea "When we speak about event , some different things comes t"
type textarea "x"
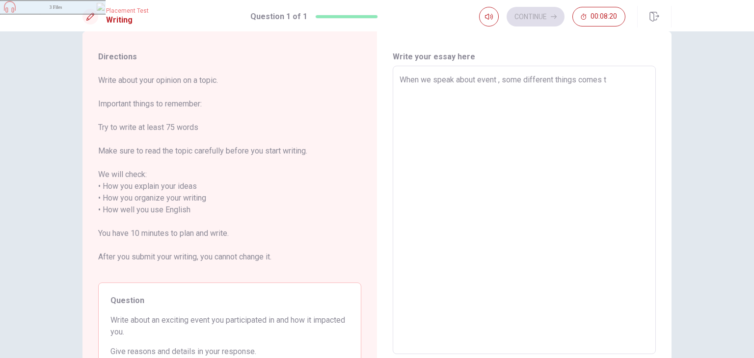
type textarea "When we speak about event , some different things comes"
type textarea "x"
type textarea "When we speak about event , some different things comes"
type textarea "x"
type textarea "When we speak about event , some different things come"
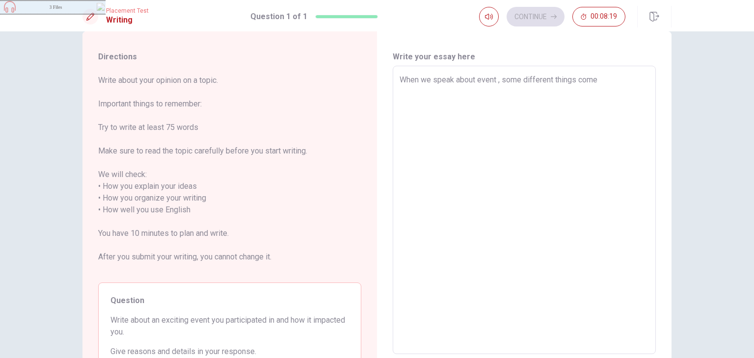
type textarea "x"
type textarea "When we speak about event , some different things come"
type textarea "x"
type textarea "When we speak about event , some different things come t"
type textarea "x"
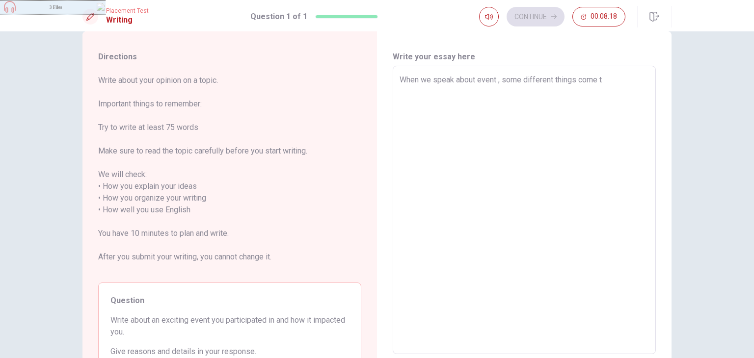
type textarea "When we speak about event , some different things come to"
type textarea "x"
type textarea "When we speak about event , some different things come to"
type textarea "x"
type textarea "When we speak about event , some different things come to m"
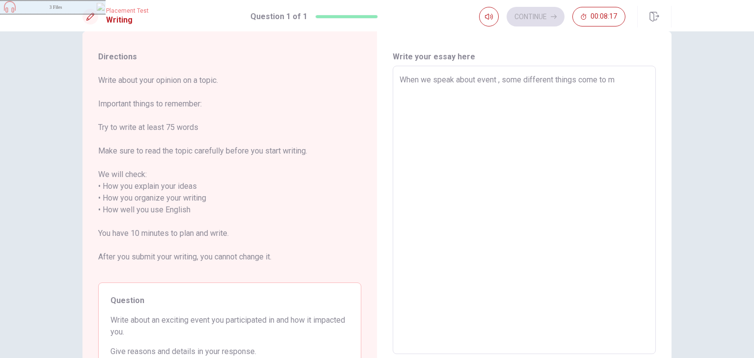
type textarea "x"
type textarea "When we speak about event , some different things come to my"
type textarea "x"
type textarea "When we speak about event , some different things come to my"
type textarea "x"
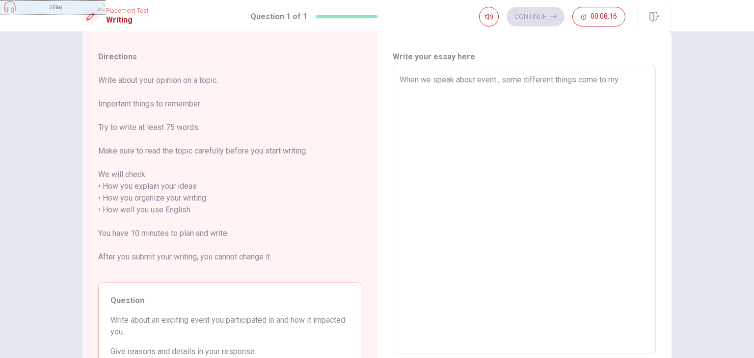
type textarea "When we speak about event , some different things come to my m"
type textarea "x"
type textarea "When we speak about event , some different things come to my mi"
type textarea "x"
type textarea "When we speak about event , some different things come to my min"
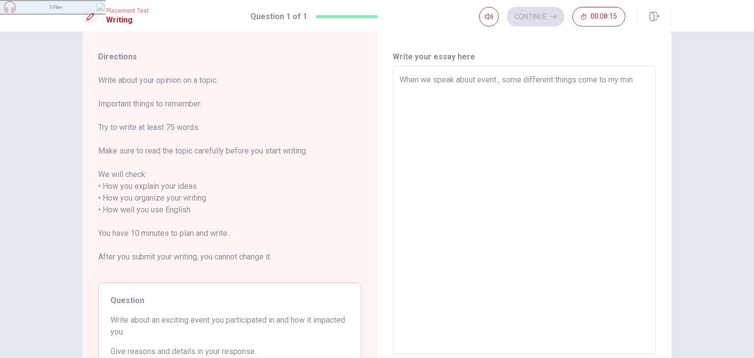
type textarea "x"
type textarea "When we speak about event , some different things come to my mind"
type textarea "x"
click at [404, 86] on textarea "When we speak about event , some different things come to my mind. the first on…" at bounding box center [524, 210] width 249 height 273
click at [475, 92] on textarea "When we speak about event , some different things come to my mind. the first on…" at bounding box center [524, 210] width 249 height 273
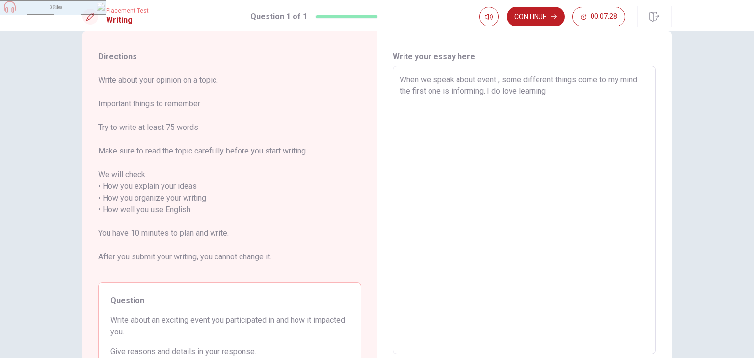
click at [548, 91] on textarea "When we speak about event , some different things come to my mind. the first on…" at bounding box center [524, 210] width 249 height 273
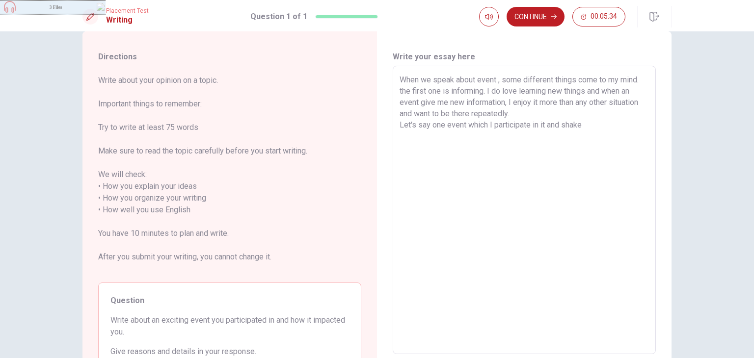
click at [528, 124] on textarea "When we speak about event , some different things come to my mind. the first on…" at bounding box center [524, 210] width 249 height 273
click at [586, 124] on textarea "When we speak about event , some different things come to my mind. the first on…" at bounding box center [524, 210] width 249 height 273
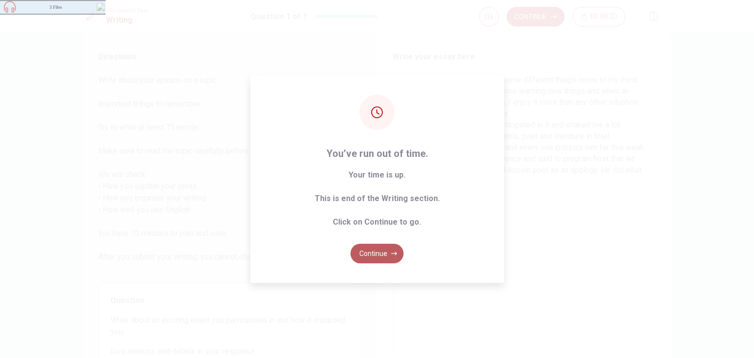
click at [387, 259] on button "Continue" at bounding box center [377, 254] width 53 height 20
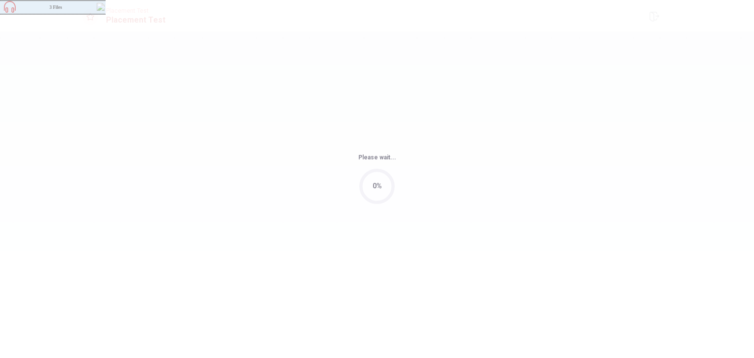
scroll to position [0, 0]
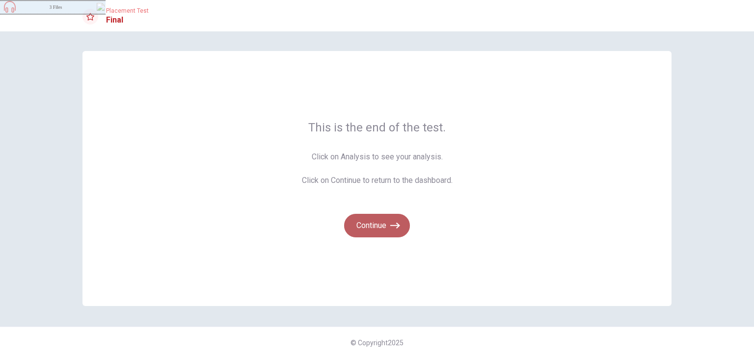
click at [383, 225] on button "Continue" at bounding box center [377, 226] width 66 height 24
